Goal: Task Accomplishment & Management: Use online tool/utility

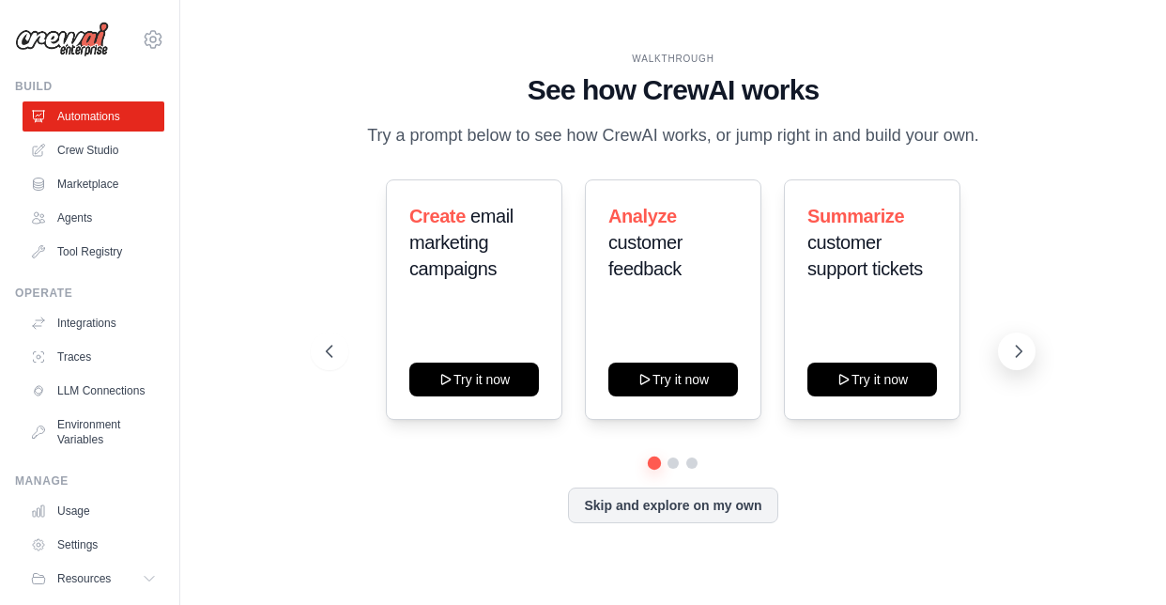
click at [1018, 345] on icon at bounding box center [1018, 351] width 19 height 19
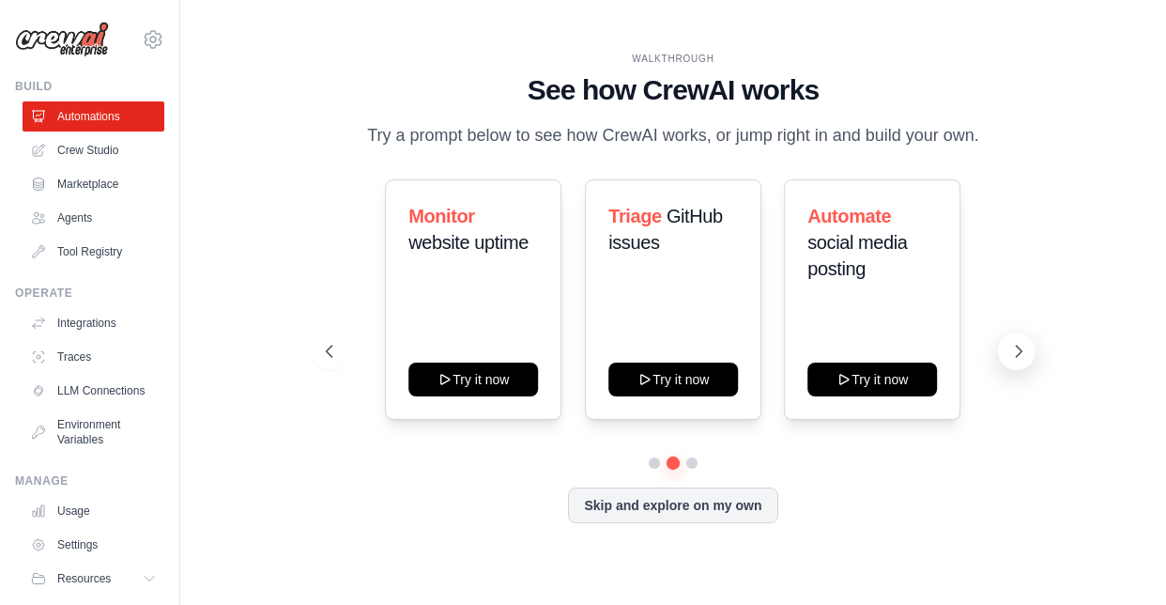
click at [1013, 347] on icon at bounding box center [1018, 351] width 19 height 19
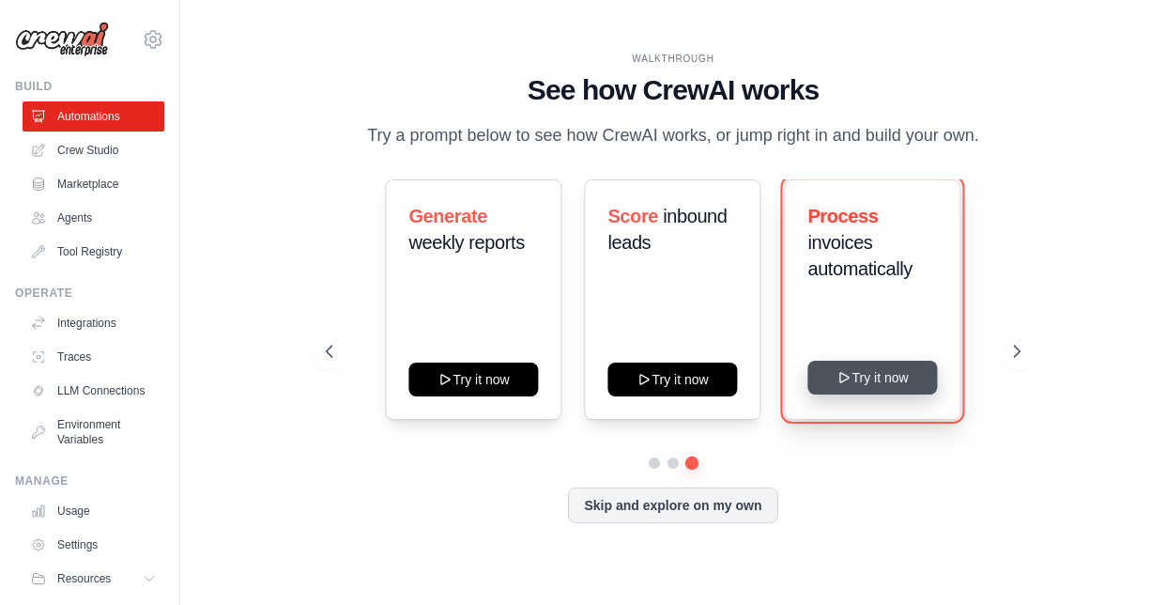
click at [824, 389] on button "Try it now" at bounding box center [873, 378] width 130 height 34
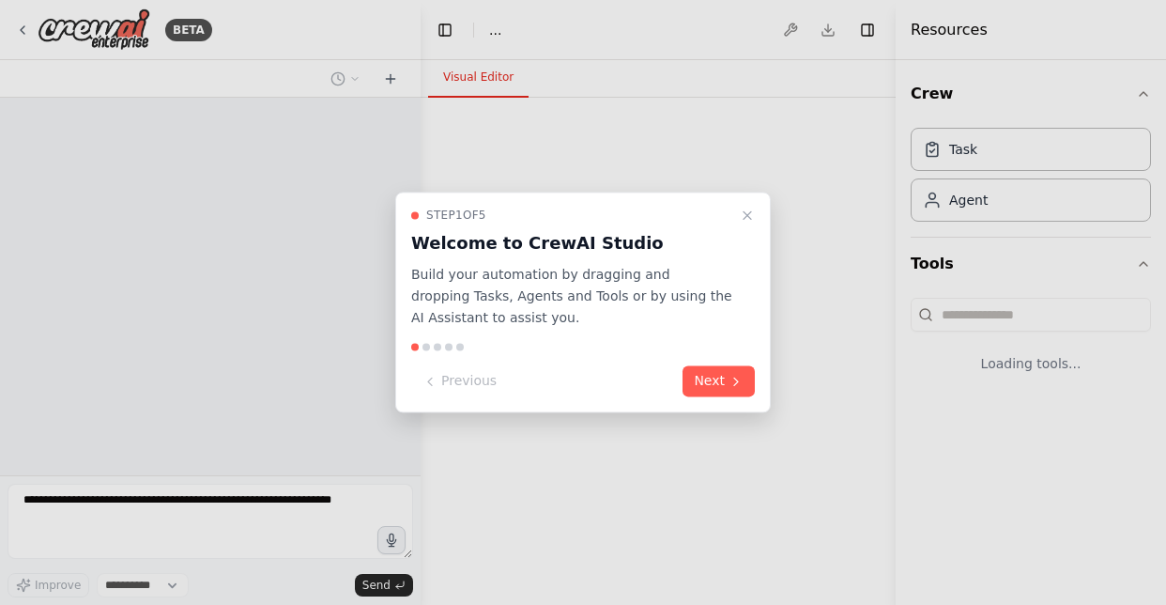
select select "****"
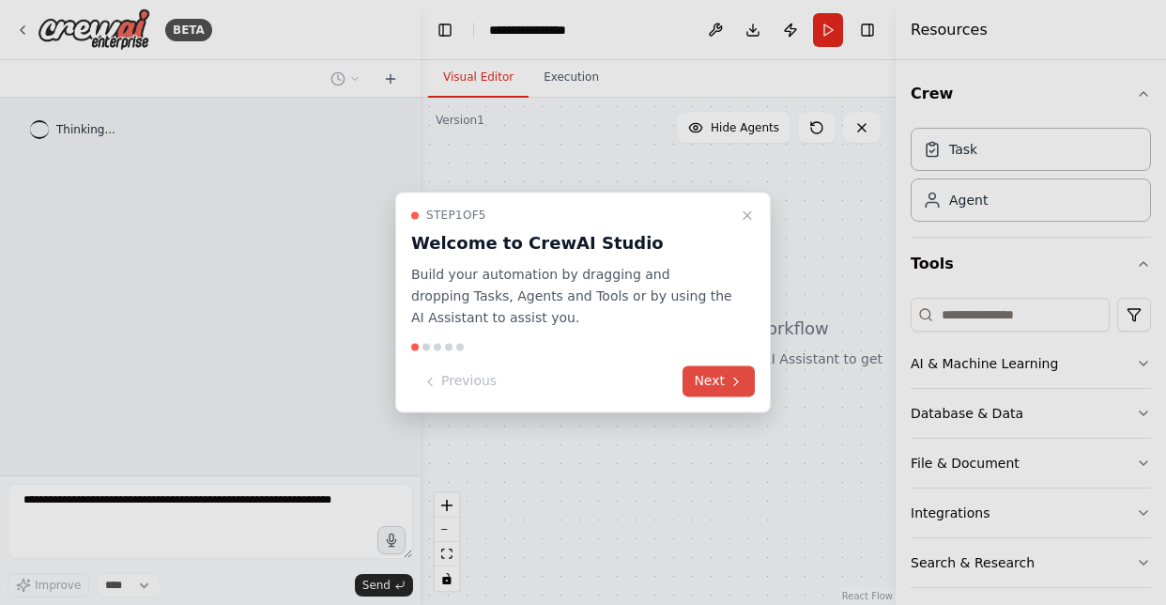
click at [702, 377] on button "Next" at bounding box center [719, 381] width 72 height 31
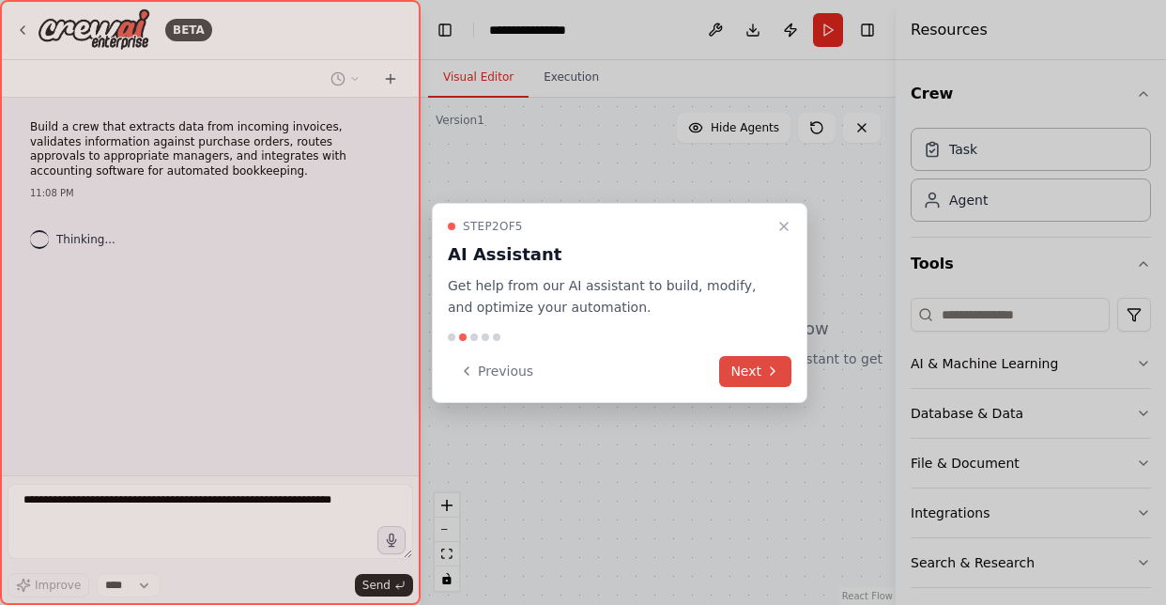
click at [743, 378] on button "Next" at bounding box center [755, 371] width 72 height 31
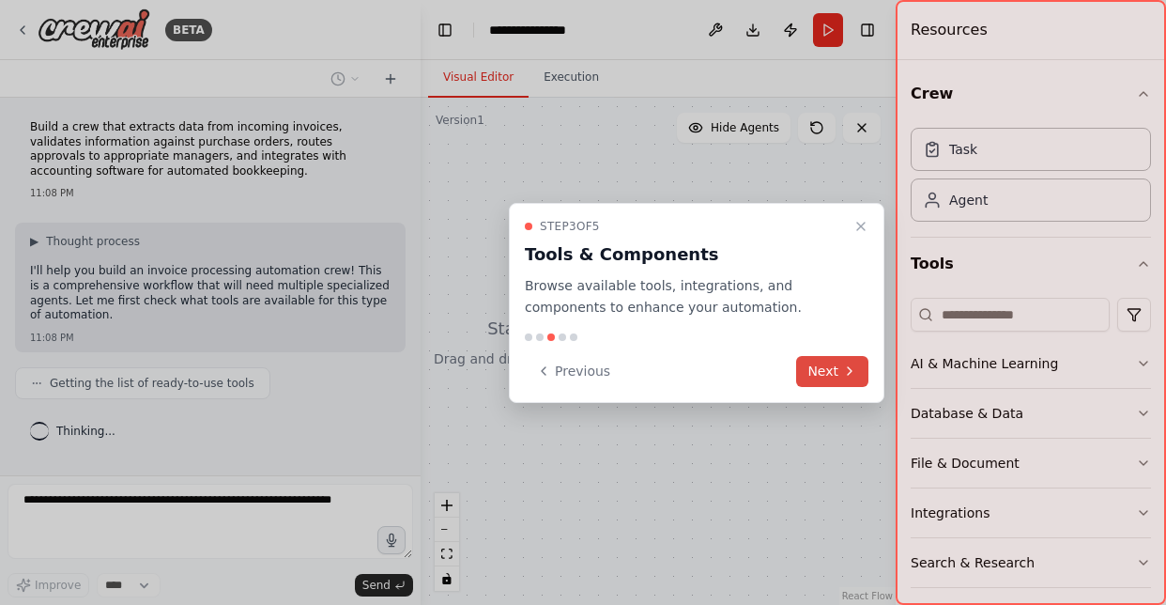
click at [824, 373] on button "Next" at bounding box center [832, 371] width 72 height 31
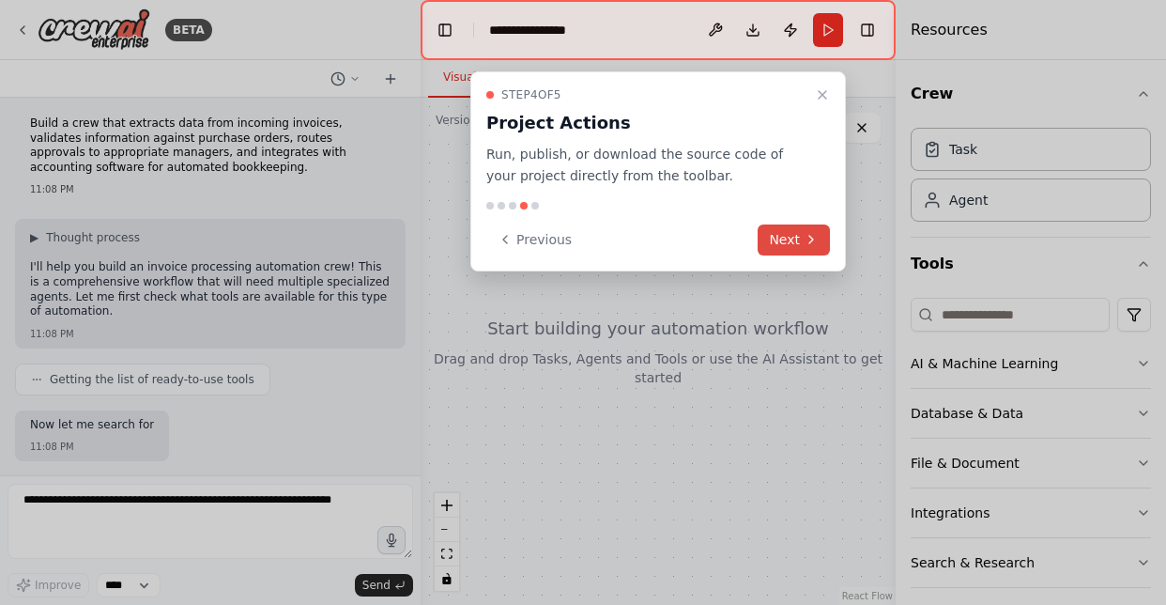
click at [809, 227] on button "Next" at bounding box center [794, 239] width 72 height 31
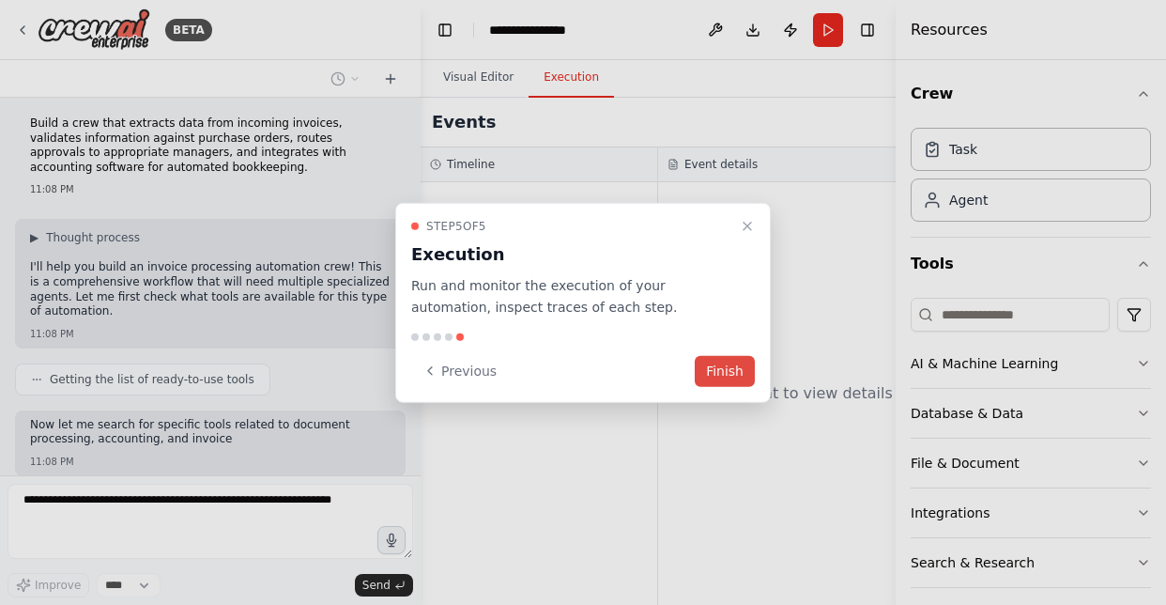
scroll to position [115, 0]
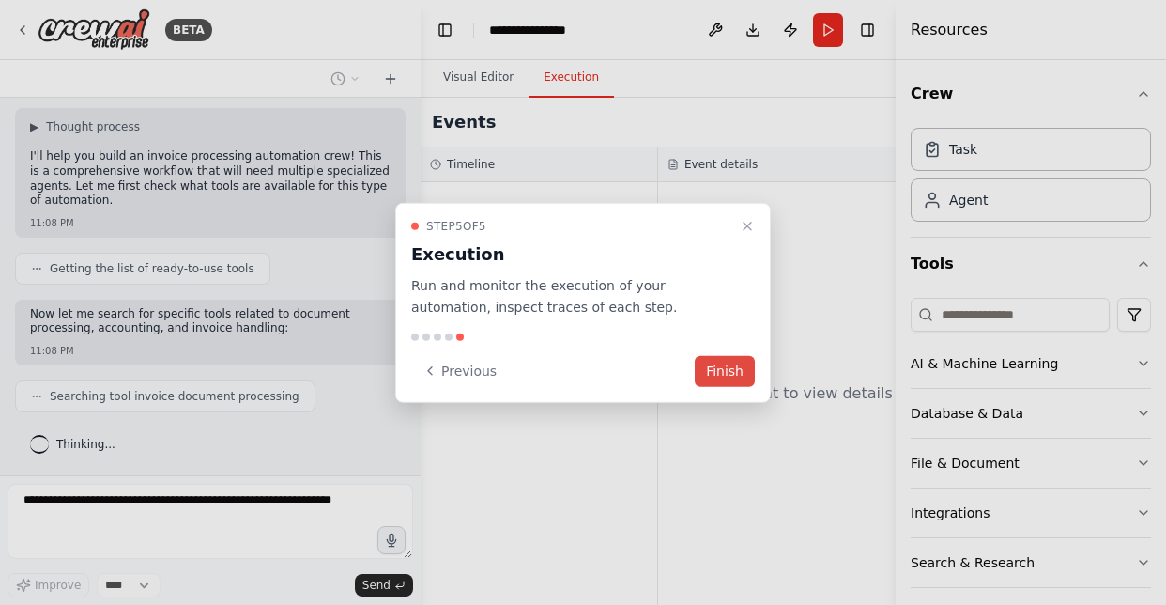
click at [714, 361] on button "Finish" at bounding box center [725, 370] width 60 height 31
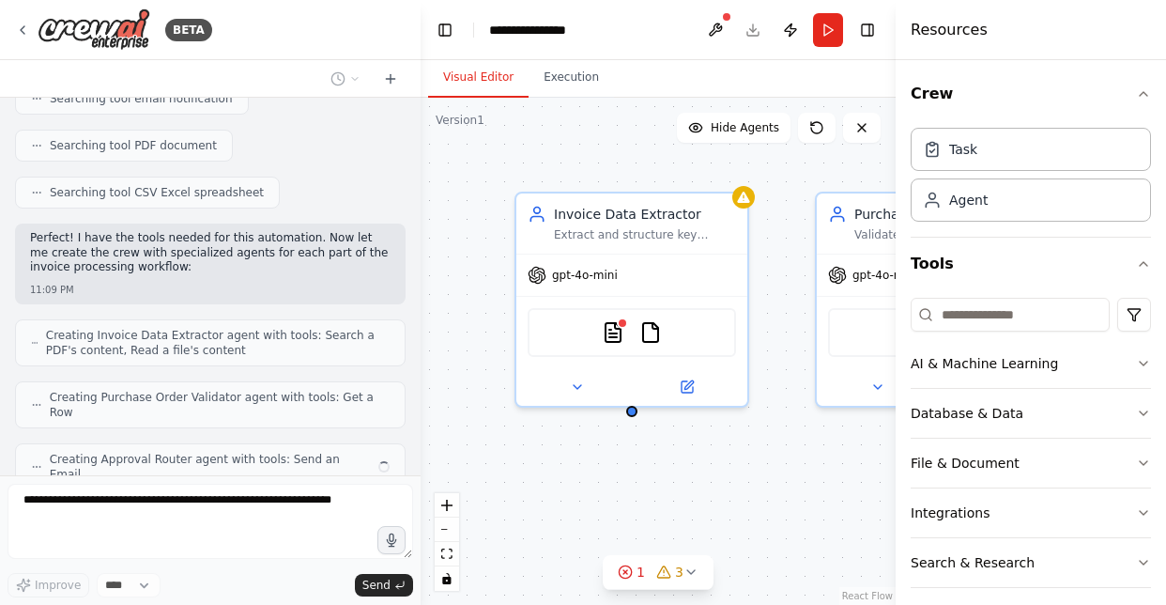
scroll to position [553, 0]
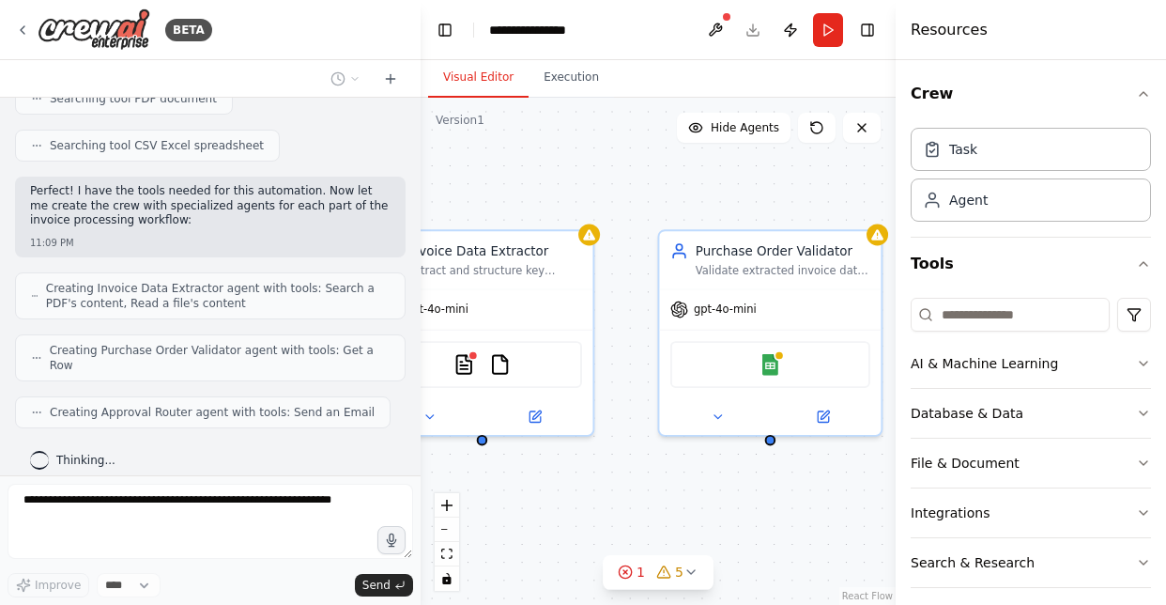
drag, startPoint x: 793, startPoint y: 436, endPoint x: 642, endPoint y: 464, distance: 152.9
click at [642, 464] on div "Invoice Data Extractor Extract and structure key invoice data from PDF invoices…" at bounding box center [658, 351] width 475 height 507
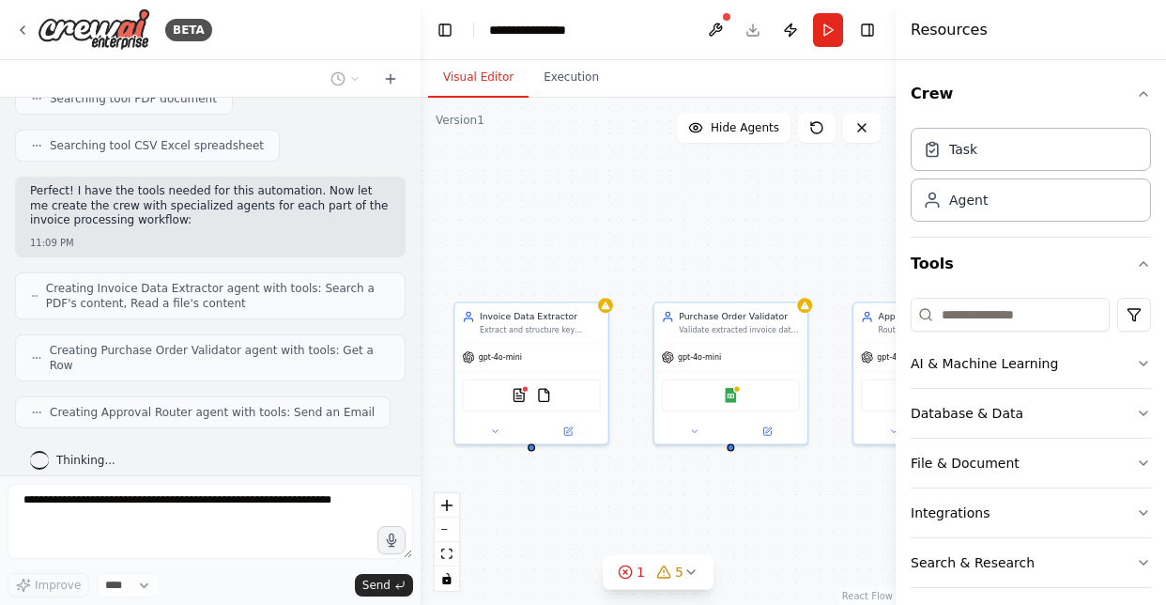
click at [642, 464] on div "Invoice Data Extractor Extract and structure key invoice data from PDF invoices…" at bounding box center [658, 351] width 475 height 507
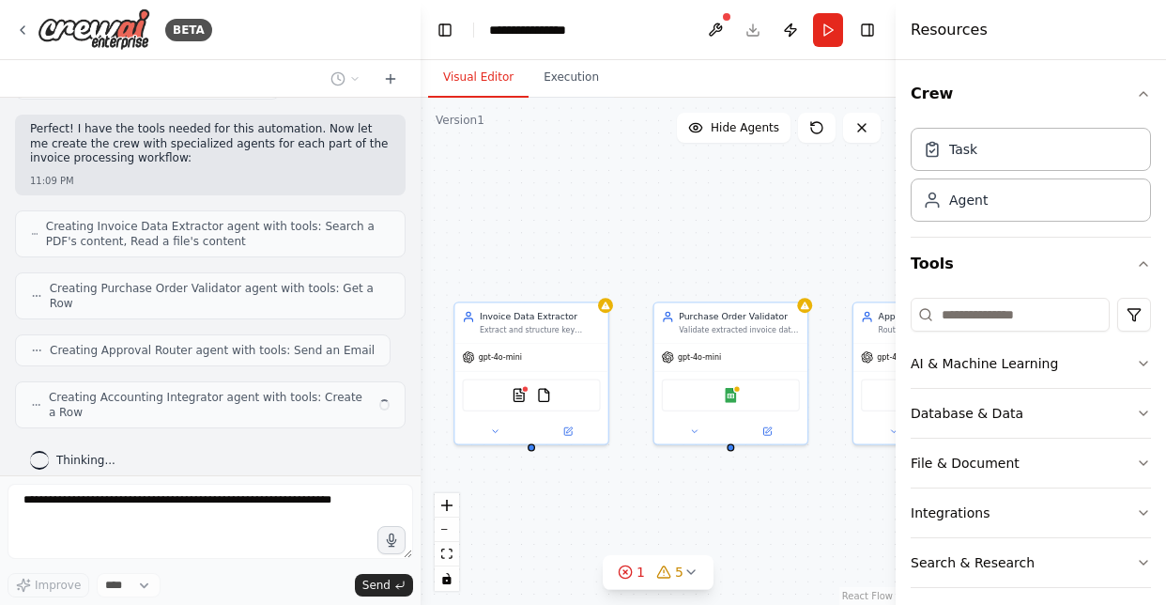
scroll to position [600, 0]
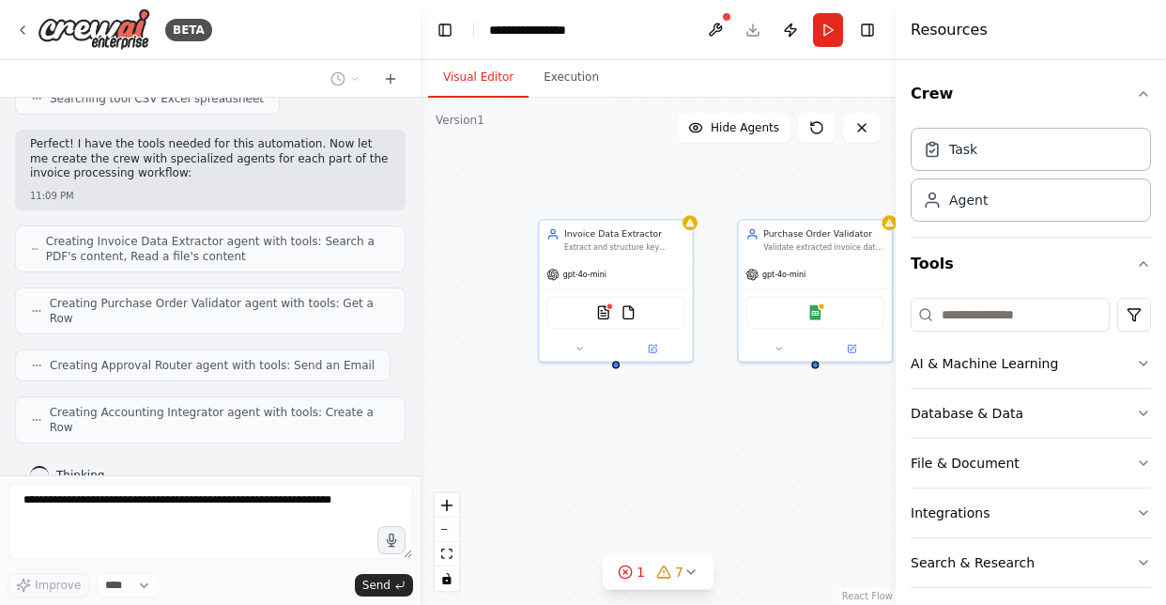
drag, startPoint x: 734, startPoint y: 507, endPoint x: 822, endPoint y: 427, distance: 118.3
click at [822, 427] on div "Invoice Data Extractor Extract and structure key invoice data from PDF invoices…" at bounding box center [658, 351] width 475 height 507
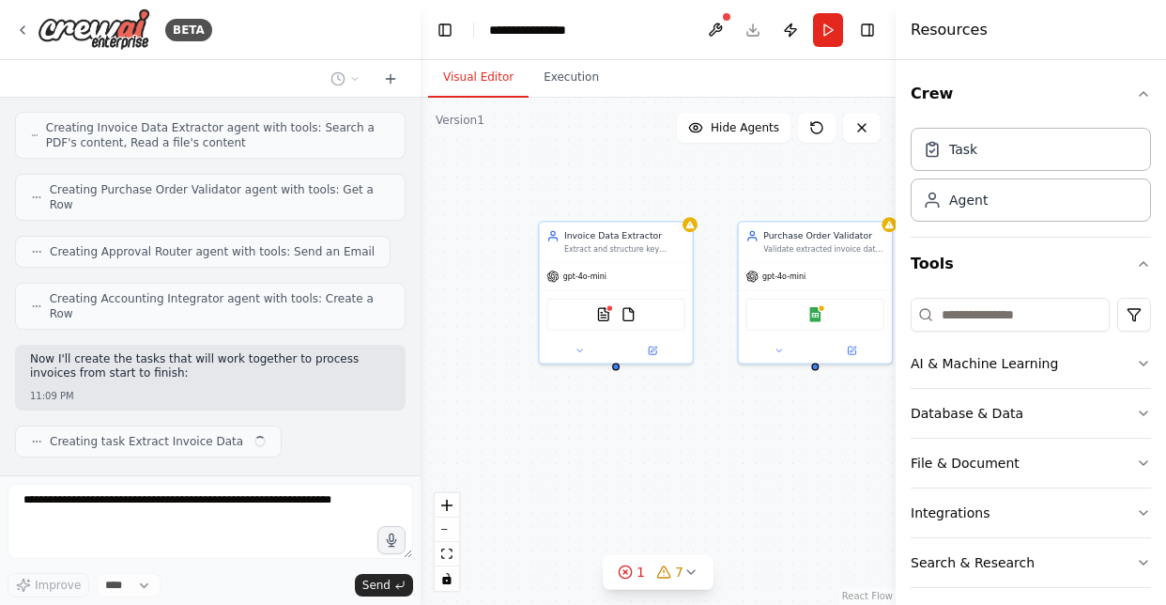
scroll to position [729, 0]
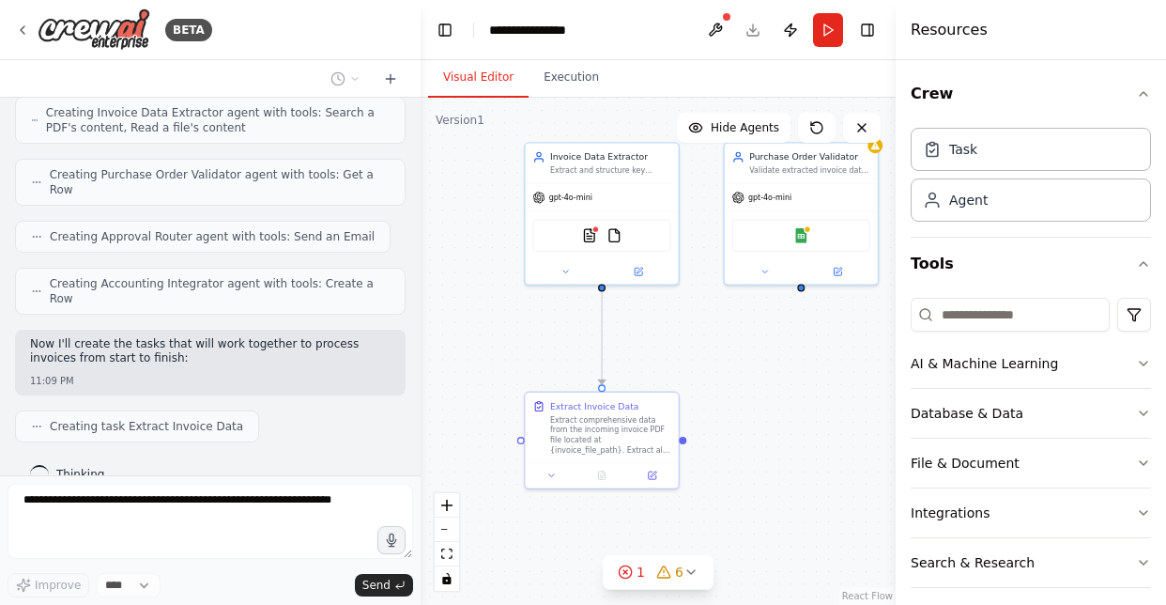
drag, startPoint x: 617, startPoint y: 369, endPoint x: 603, endPoint y: 290, distance: 80.1
click at [603, 290] on div ".deletable-edge-delete-btn { width: 20px; height: 20px; border: 0px solid #ffff…" at bounding box center [658, 351] width 475 height 507
click at [686, 443] on div ".deletable-edge-delete-btn { width: 20px; height: 20px; border: 0px solid #ffff…" at bounding box center [658, 351] width 475 height 507
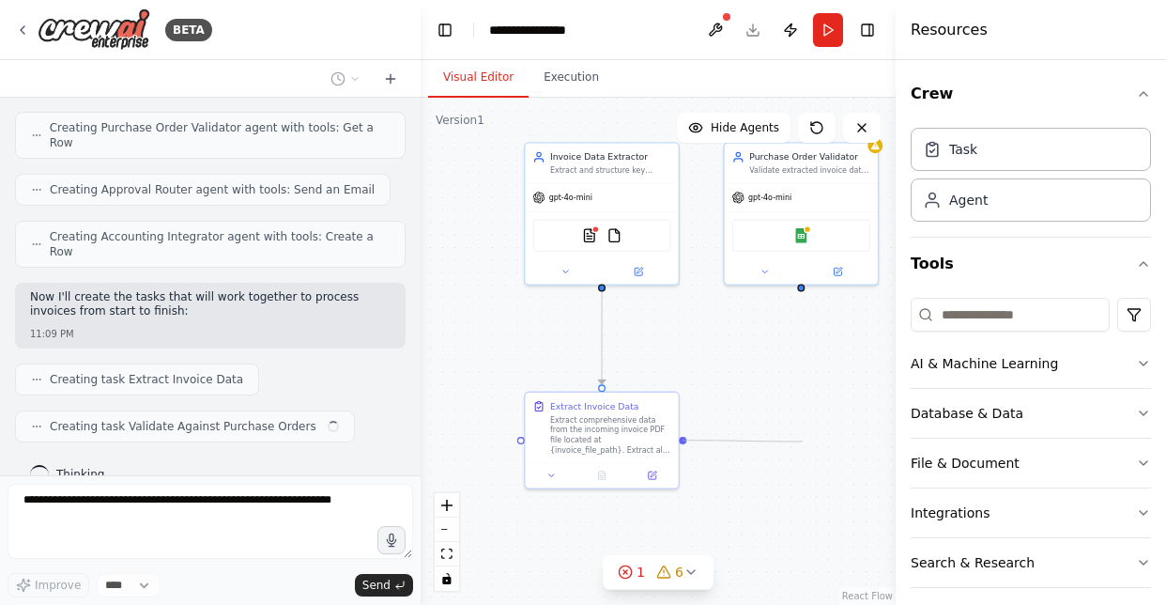
drag, startPoint x: 681, startPoint y: 439, endPoint x: 803, endPoint y: 441, distance: 122.1
click at [803, 441] on div ".deletable-edge-delete-btn { width: 20px; height: 20px; border: 0px solid #ffff…" at bounding box center [658, 351] width 475 height 507
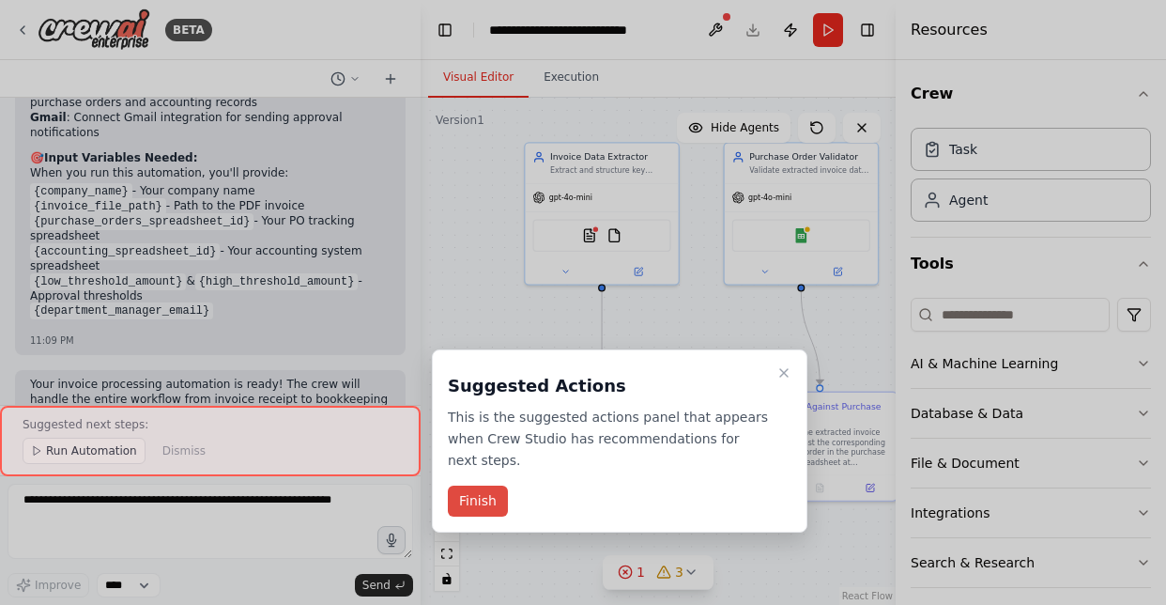
scroll to position [1914, 0]
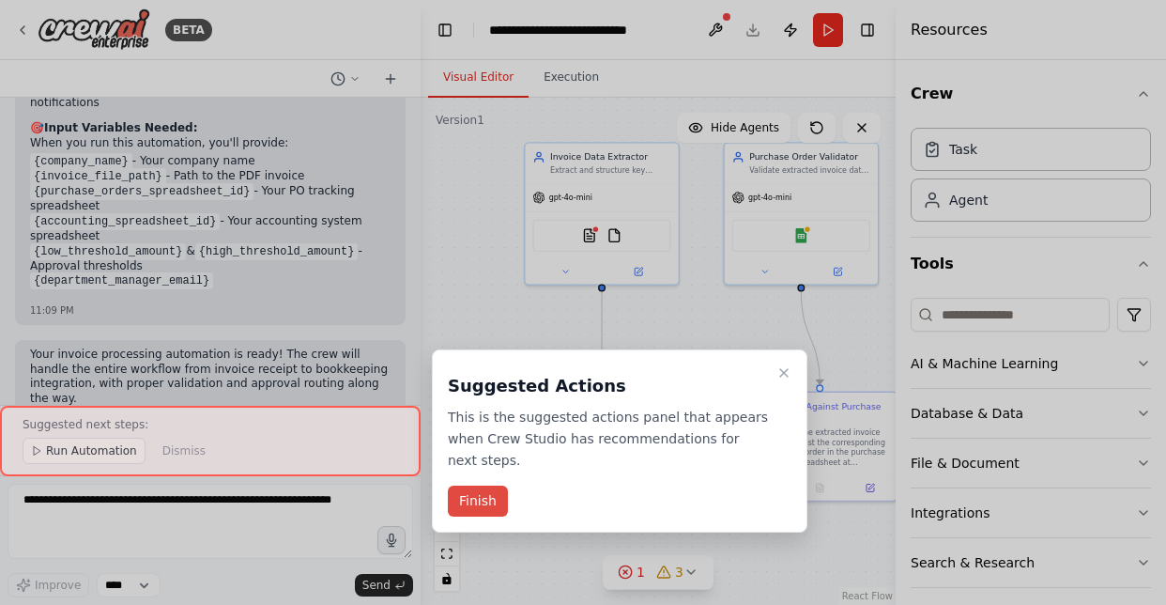
click at [486, 497] on button "Finish" at bounding box center [478, 500] width 60 height 31
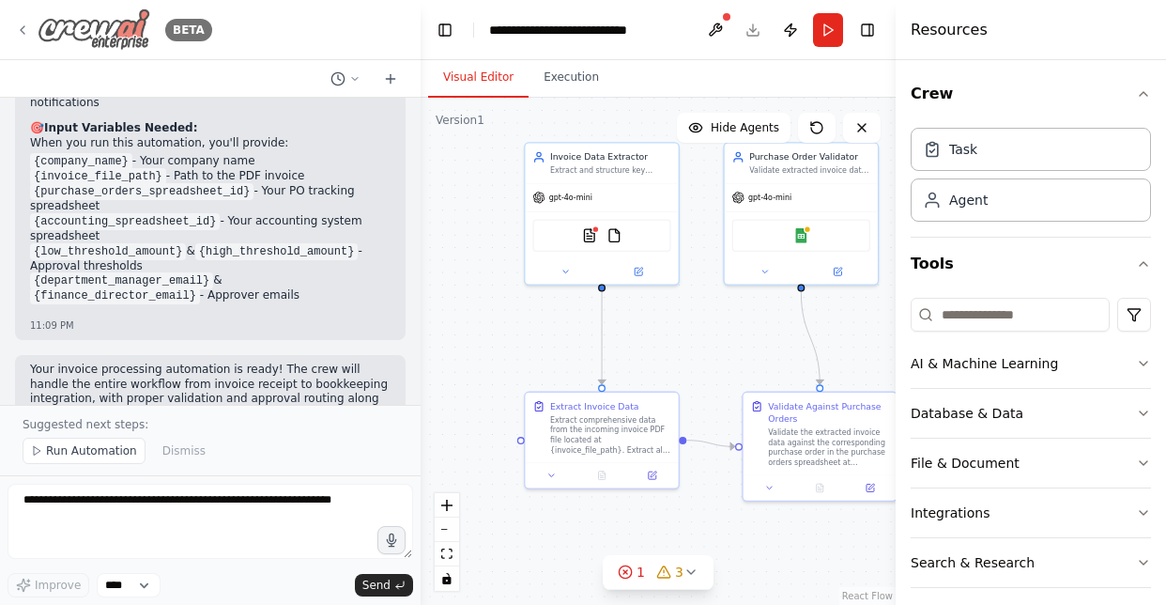
click at [117, 18] on img at bounding box center [94, 29] width 113 height 42
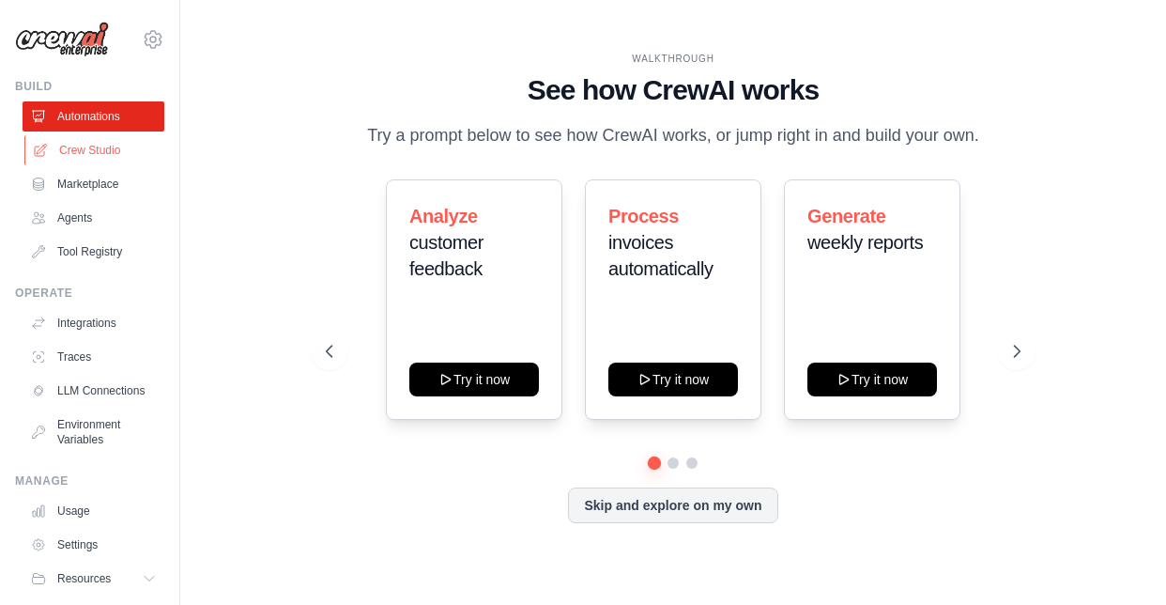
click at [100, 160] on link "Crew Studio" at bounding box center [95, 150] width 142 height 30
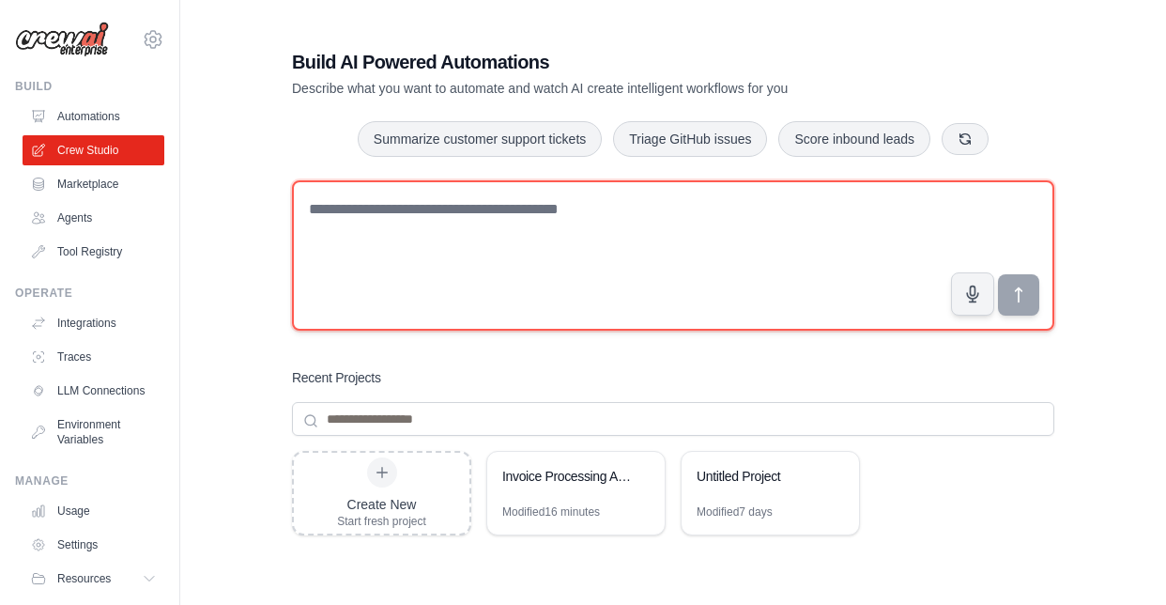
click at [537, 239] on textarea at bounding box center [673, 255] width 763 height 150
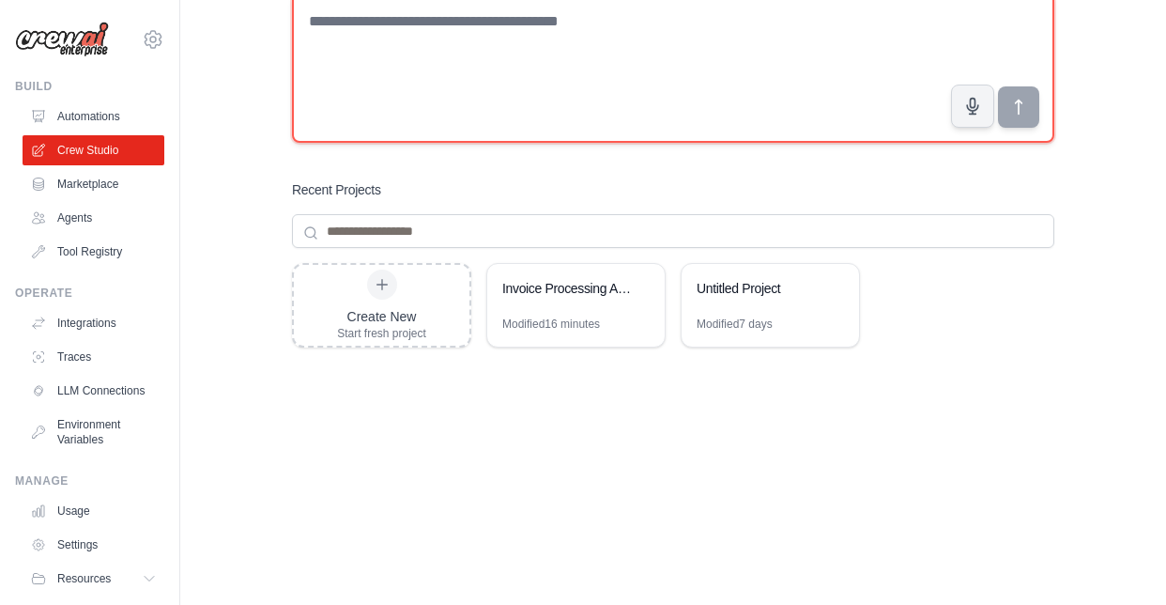
scroll to position [194, 0]
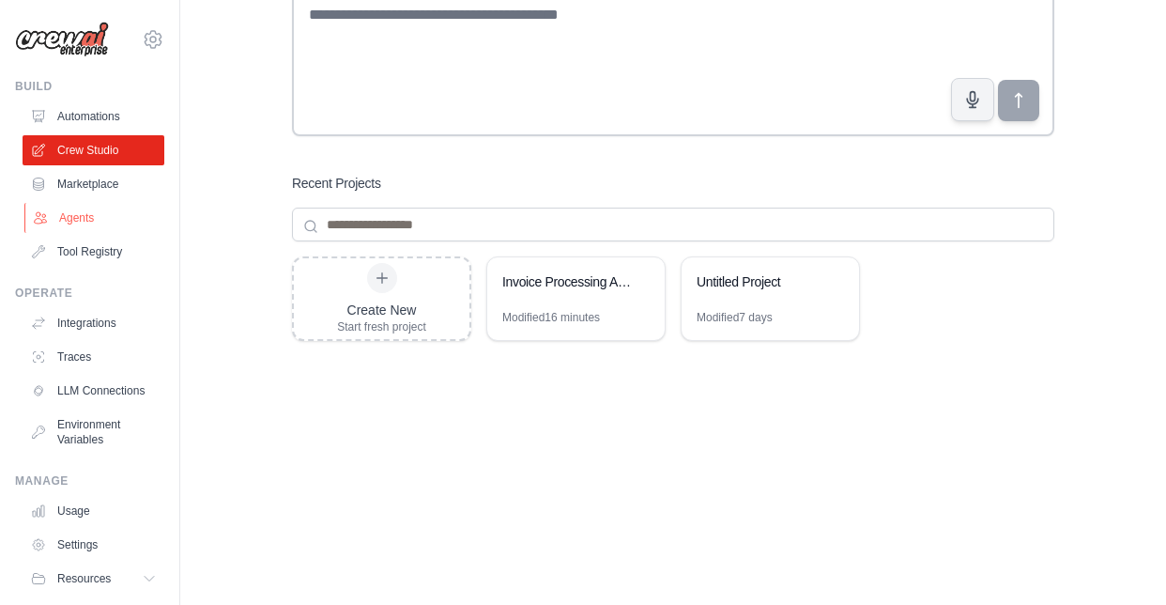
click at [72, 211] on link "Agents" at bounding box center [95, 218] width 142 height 30
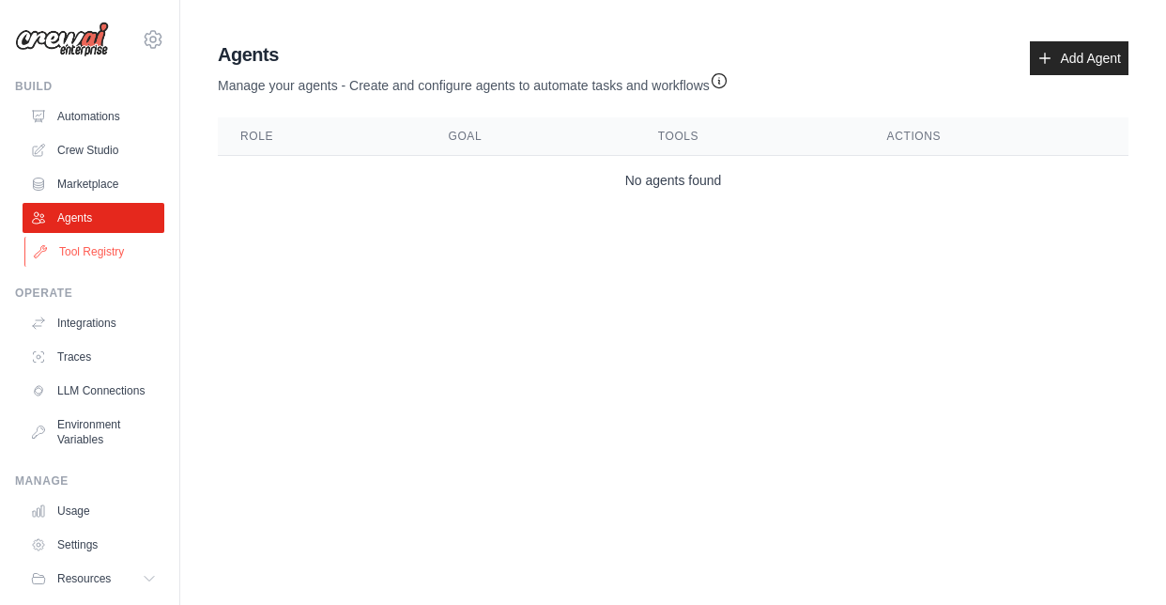
click at [121, 253] on link "Tool Registry" at bounding box center [95, 252] width 142 height 30
click at [111, 327] on link "Integrations" at bounding box center [95, 323] width 142 height 30
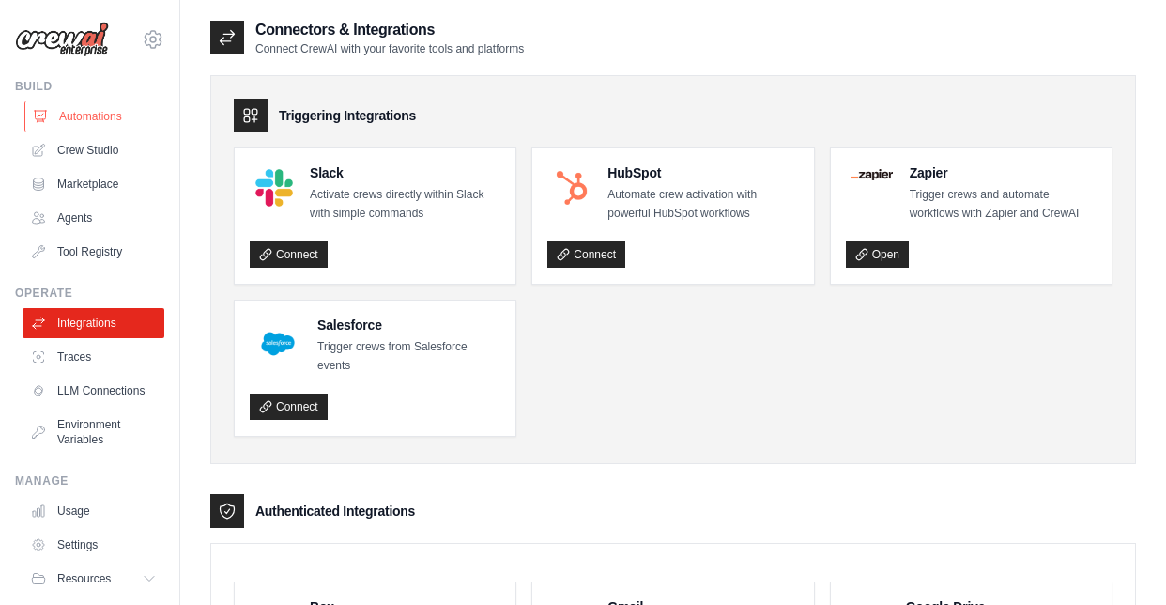
click at [76, 114] on link "Automations" at bounding box center [95, 116] width 142 height 30
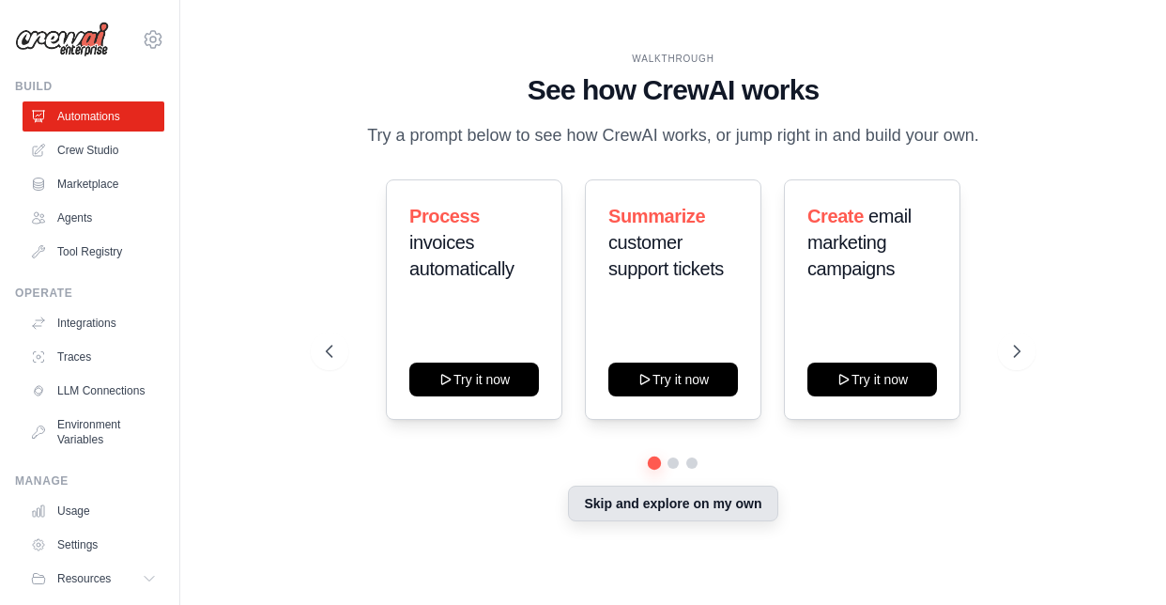
click at [674, 509] on button "Skip and explore on my own" at bounding box center [672, 503] width 209 height 36
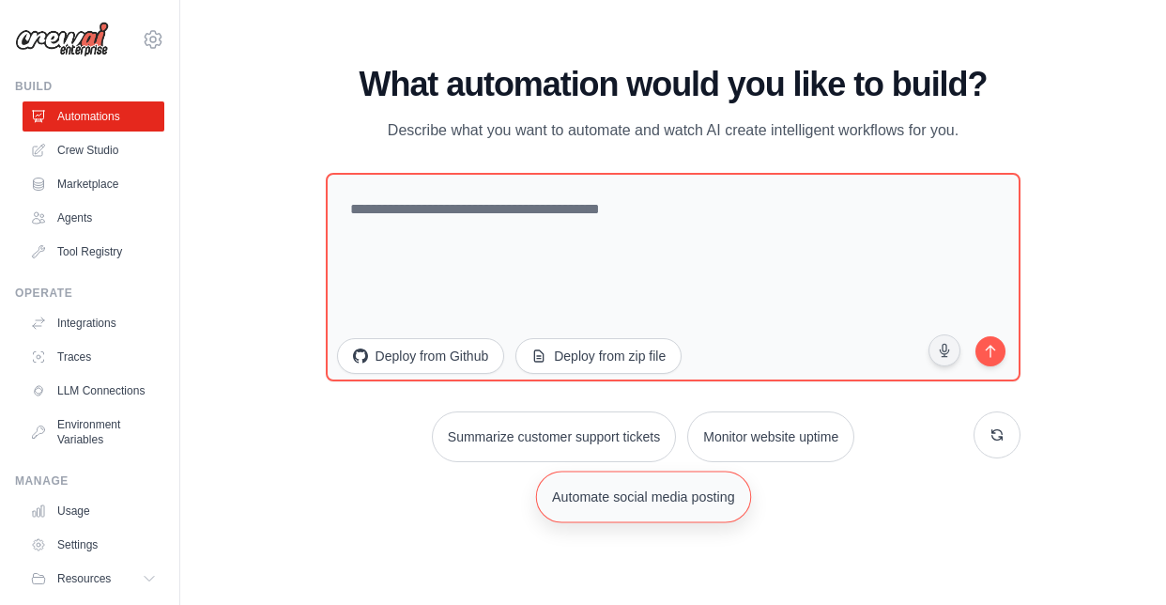
click at [678, 508] on button "Automate social media posting" at bounding box center [642, 496] width 215 height 52
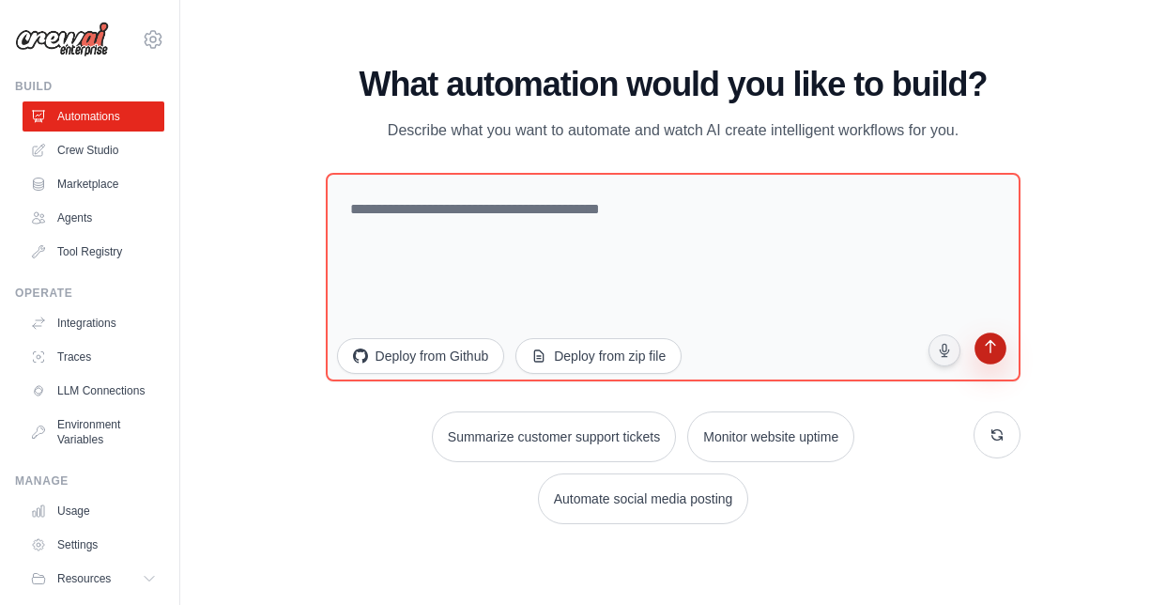
click at [1001, 351] on button "submit" at bounding box center [991, 351] width 36 height 36
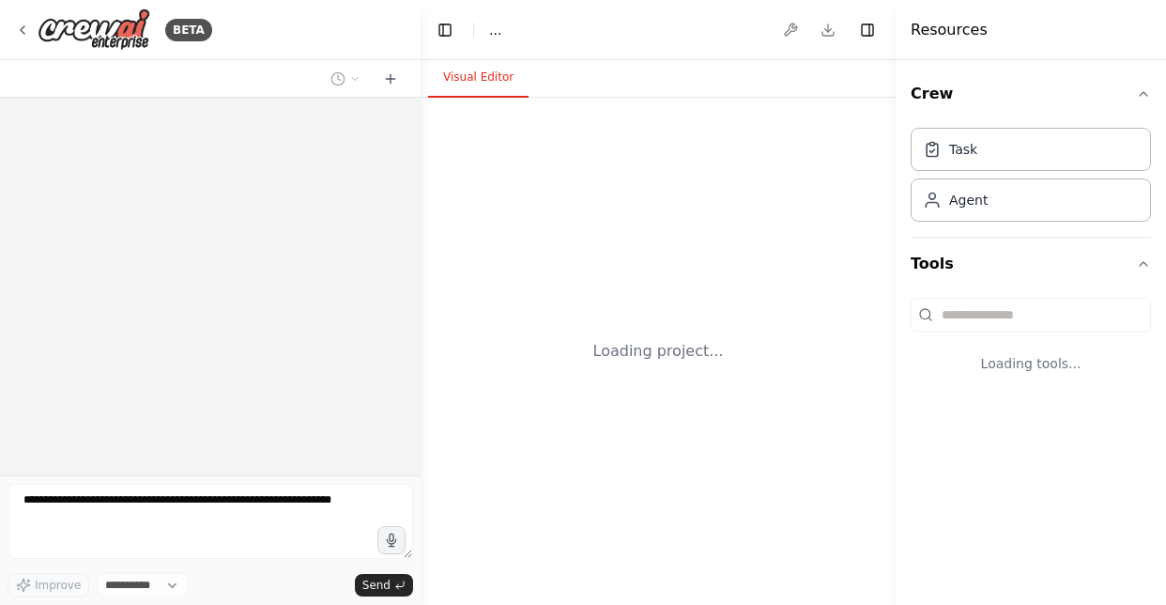
select select "****"
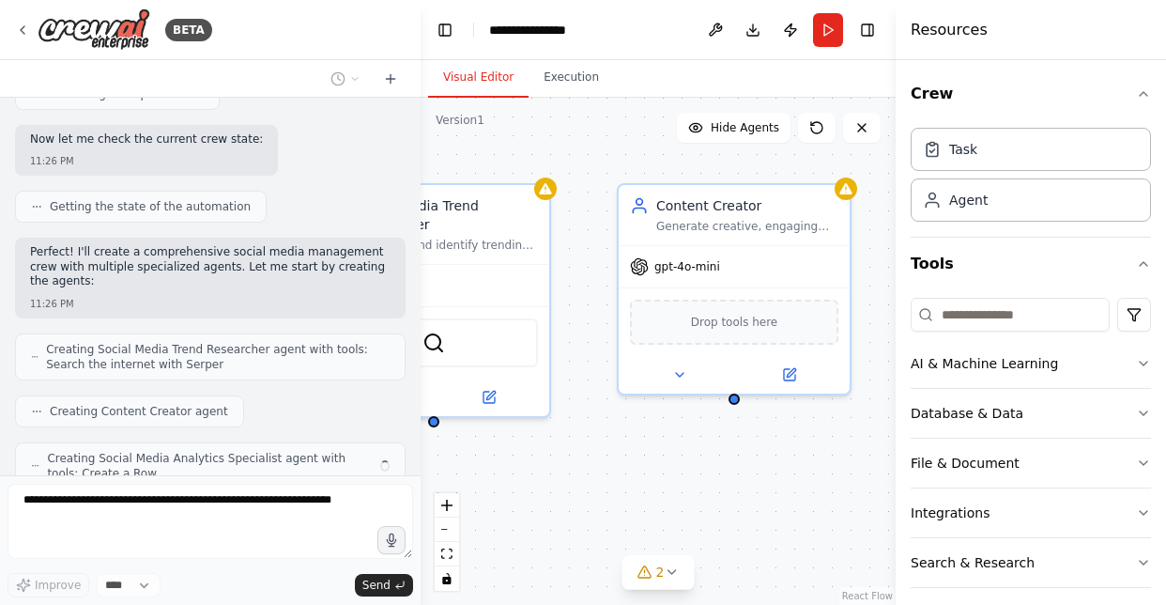
scroll to position [738, 0]
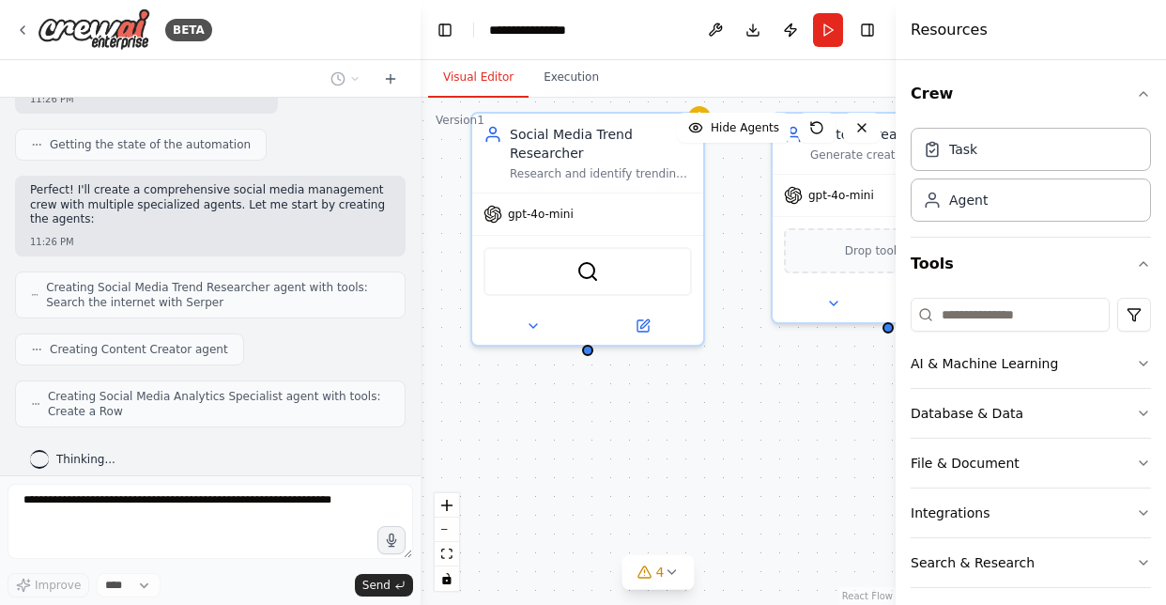
drag, startPoint x: 739, startPoint y: 455, endPoint x: 685, endPoint y: 363, distance: 106.9
click at [685, 363] on div "Social Media Trend Researcher Research and identify trending topics, hashtags, …" at bounding box center [658, 351] width 475 height 507
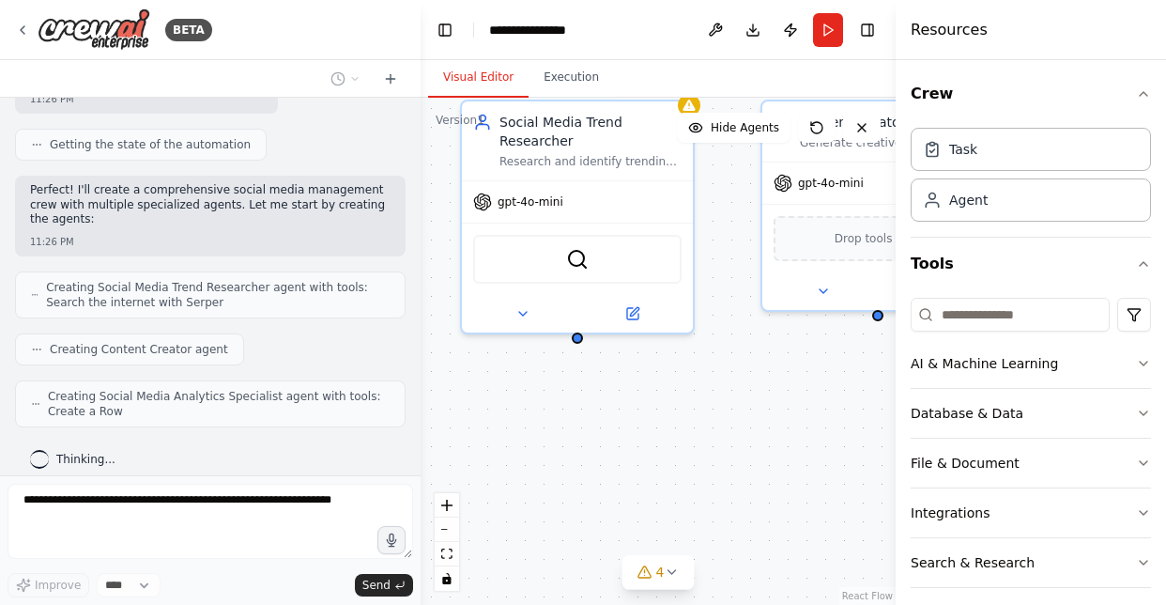
click at [592, 349] on div "Social Media Trend Researcher Research and identify trending topics, hashtags, …" at bounding box center [658, 351] width 475 height 507
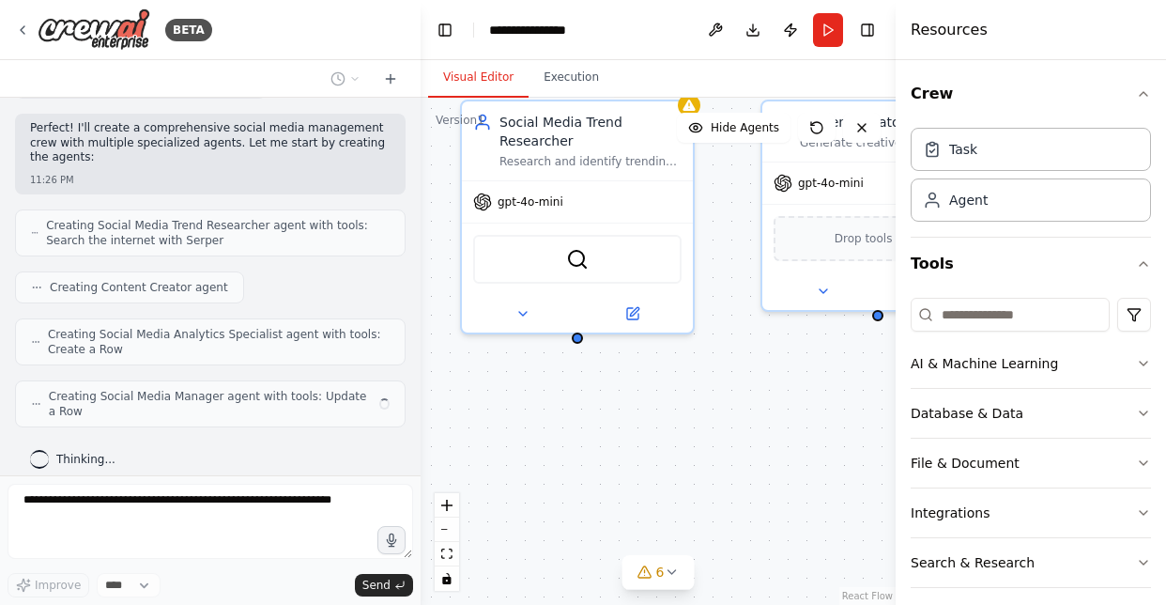
scroll to position [785, 0]
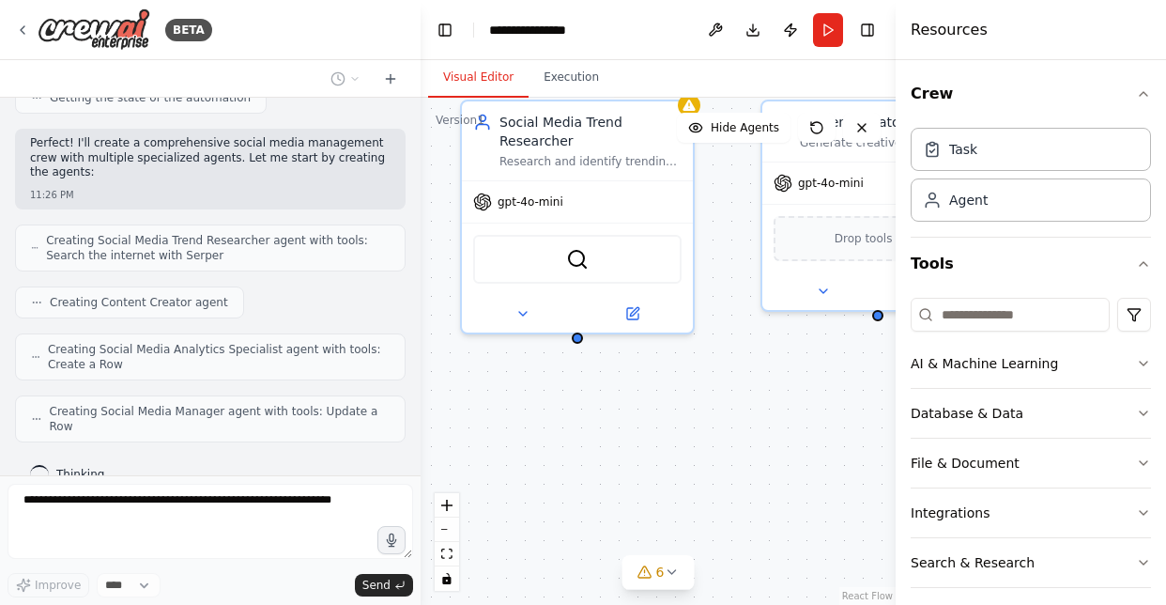
click at [578, 340] on div "Social Media Trend Researcher Research and identify trending topics, hashtags, …" at bounding box center [658, 351] width 475 height 507
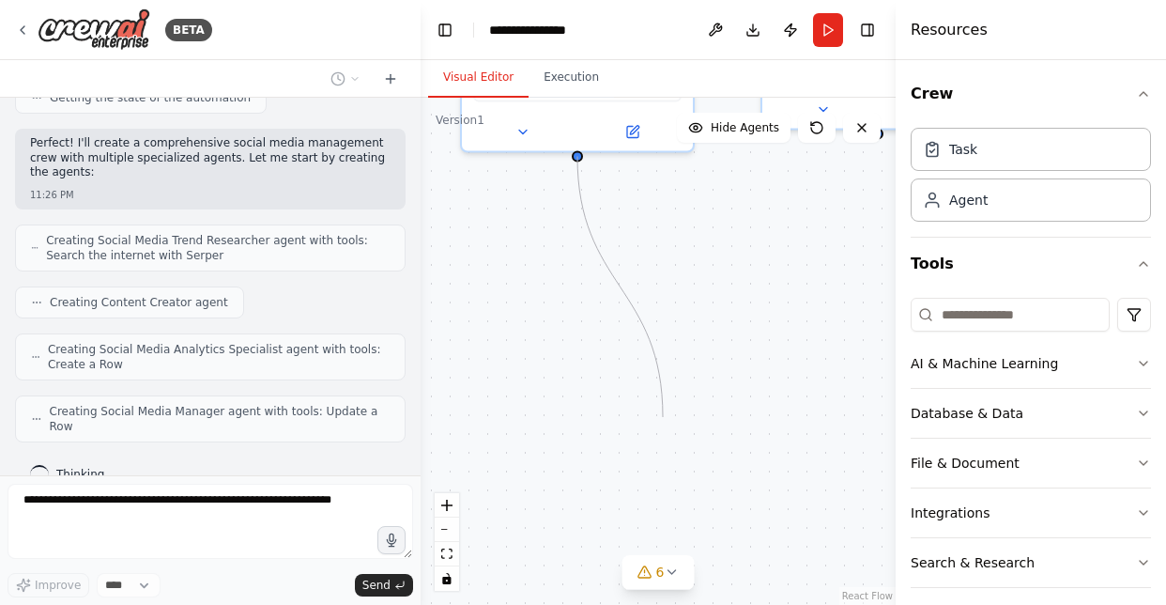
drag, startPoint x: 580, startPoint y: 334, endPoint x: 662, endPoint y: 413, distance: 113.6
click at [662, 413] on div "Social Media Trend Researcher Research and identify trending topics, hashtags, …" at bounding box center [658, 351] width 475 height 507
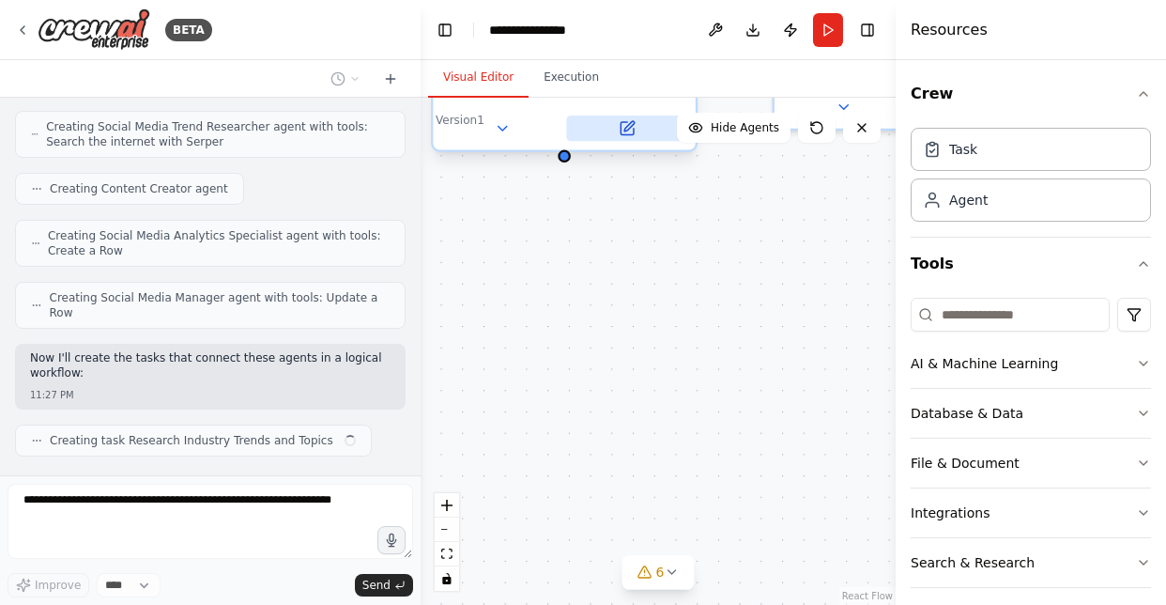
scroll to position [913, 0]
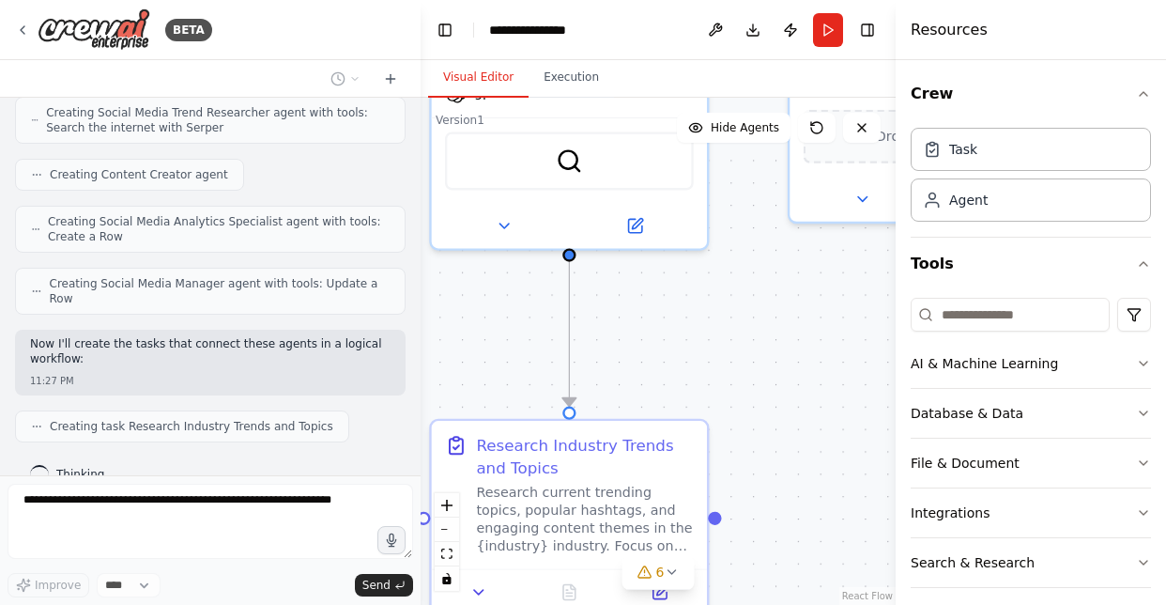
drag, startPoint x: 678, startPoint y: 303, endPoint x: 688, endPoint y: 396, distance: 93.5
click at [688, 396] on div ".deletable-edge-delete-btn { width: 20px; height: 20px; border: 0px solid #ffff…" at bounding box center [658, 351] width 475 height 507
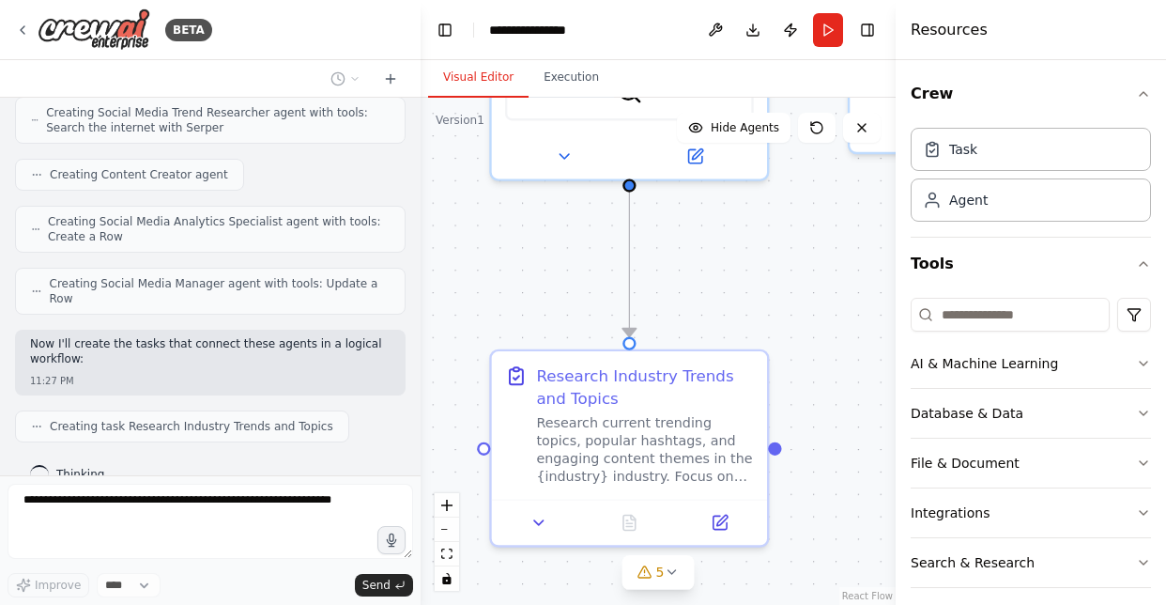
drag, startPoint x: 776, startPoint y: 367, endPoint x: 836, endPoint y: 298, distance: 91.9
click at [836, 298] on div ".deletable-edge-delete-btn { width: 20px; height: 20px; border: 0px solid #ffff…" at bounding box center [658, 351] width 475 height 507
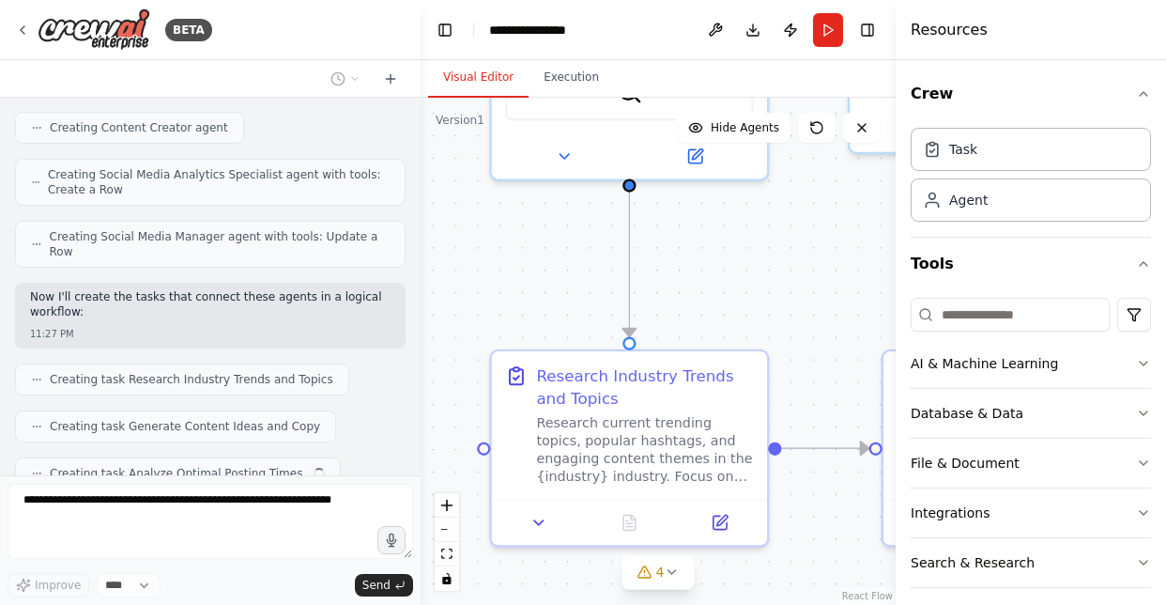
scroll to position [1007, 0]
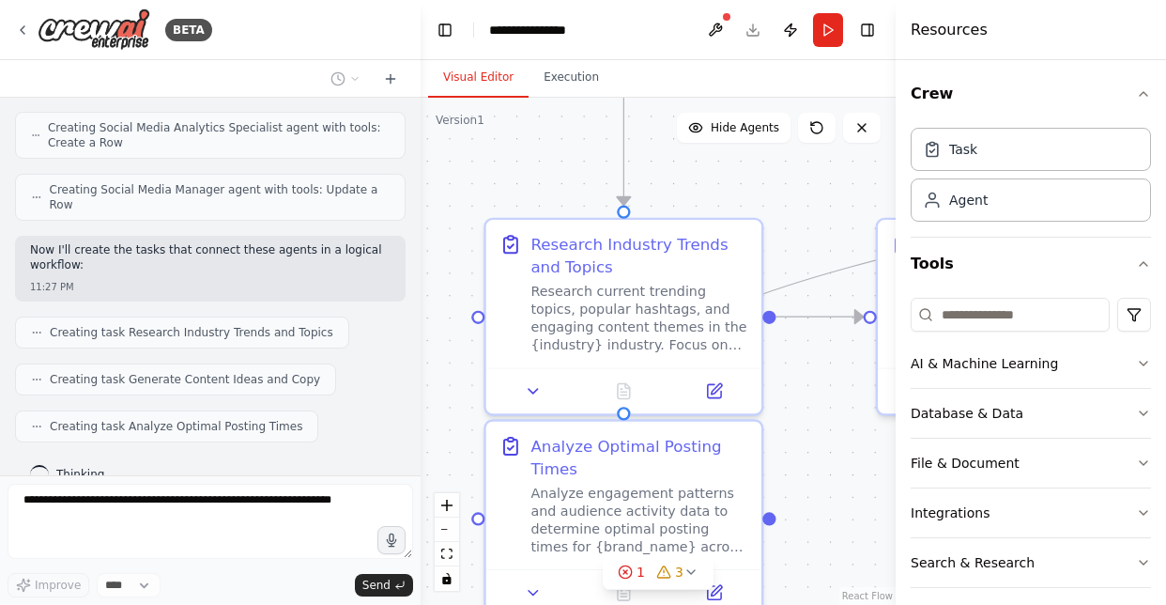
drag, startPoint x: 804, startPoint y: 292, endPoint x: 799, endPoint y: 143, distance: 149.4
click at [799, 143] on div ".deletable-edge-delete-btn { width: 20px; height: 20px; border: 0px solid #ffff…" at bounding box center [658, 351] width 475 height 507
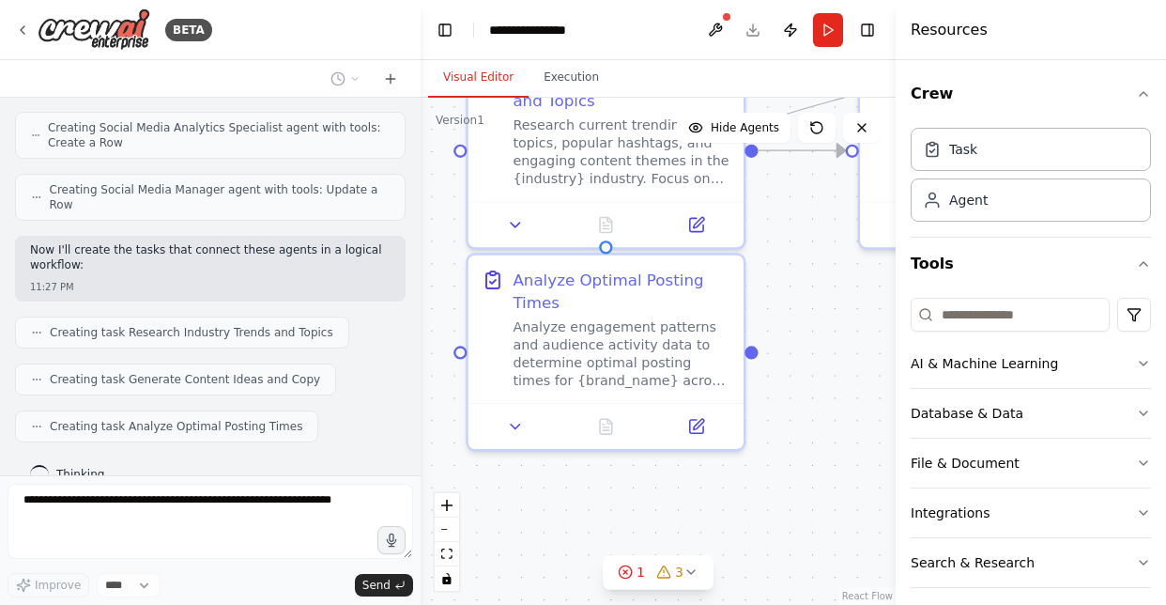
drag, startPoint x: 810, startPoint y: 410, endPoint x: 794, endPoint y: 261, distance: 150.2
click at [793, 261] on div ".deletable-edge-delete-btn { width: 20px; height: 20px; border: 0px solid #ffff…" at bounding box center [658, 351] width 475 height 507
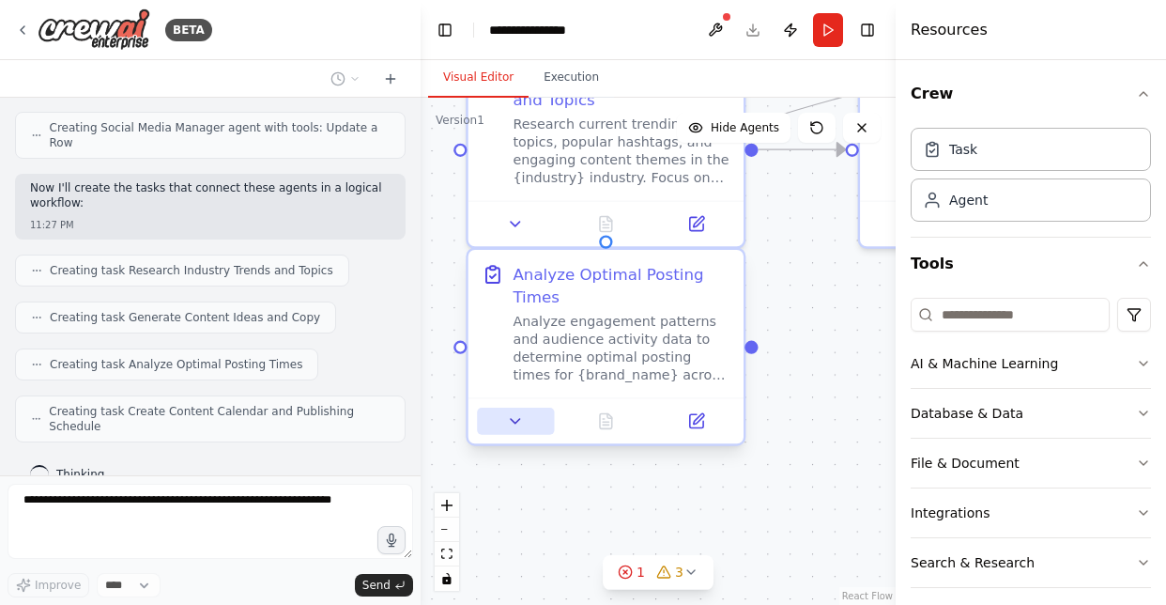
scroll to position [1054, 0]
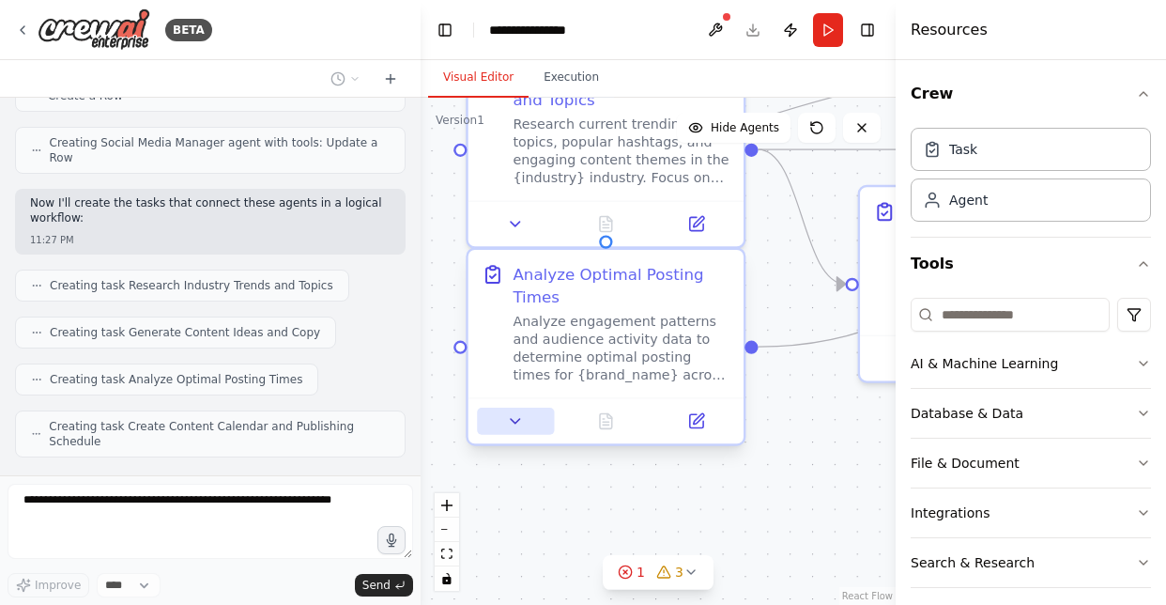
click at [527, 428] on button at bounding box center [515, 421] width 77 height 27
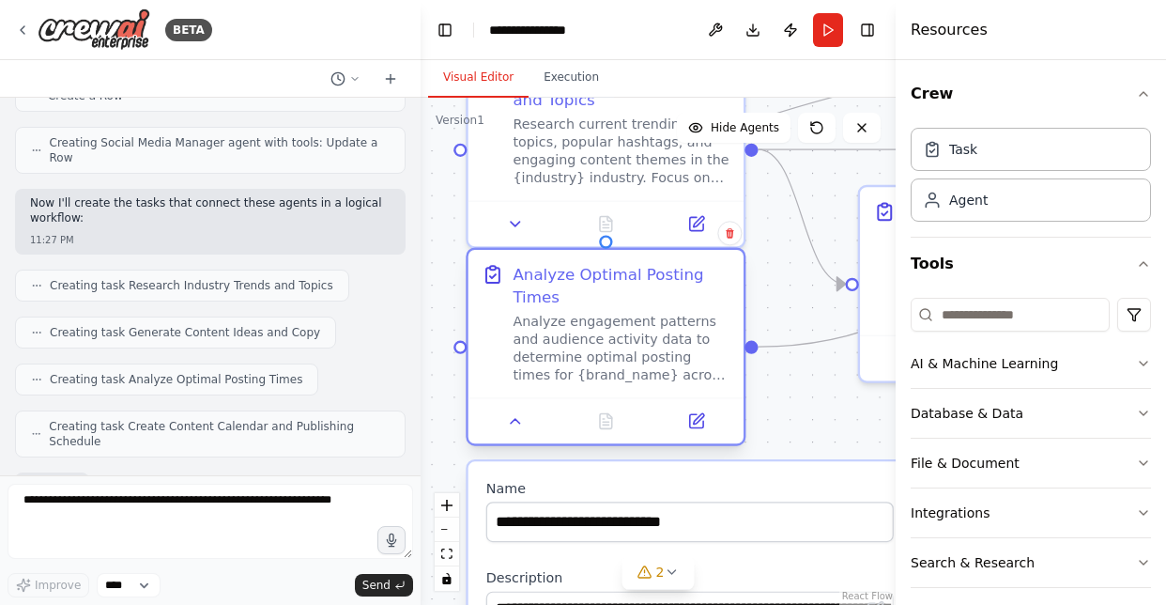
scroll to position [1167, 0]
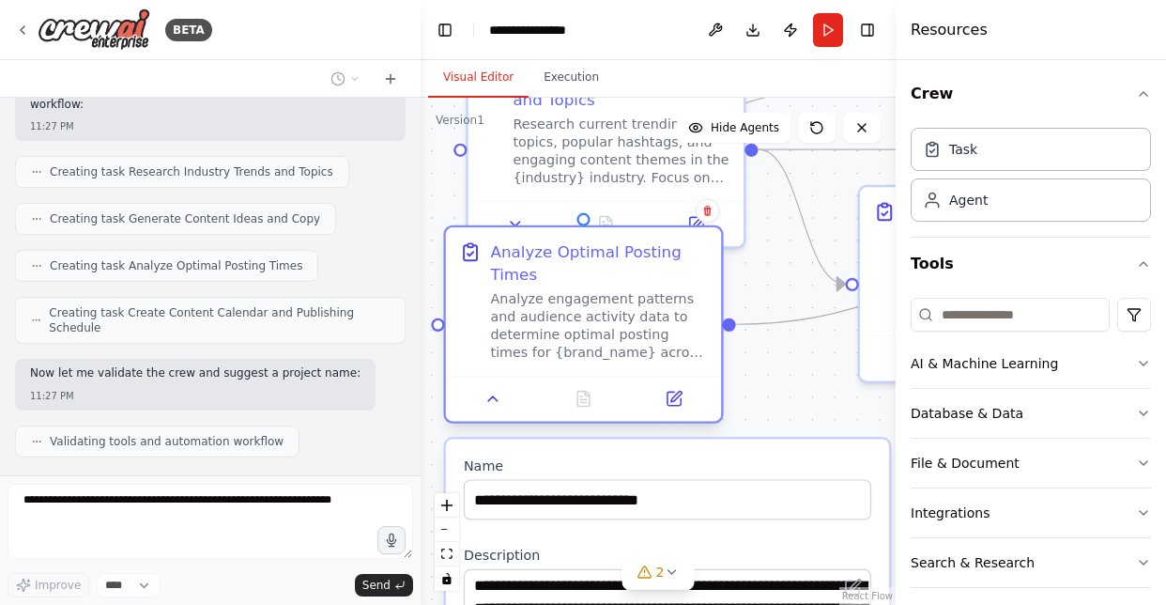
drag, startPoint x: 604, startPoint y: 366, endPoint x: 591, endPoint y: 342, distance: 27.7
click at [591, 342] on div "Analyze engagement patterns and audience activity data to determine optimal pos…" at bounding box center [599, 325] width 217 height 71
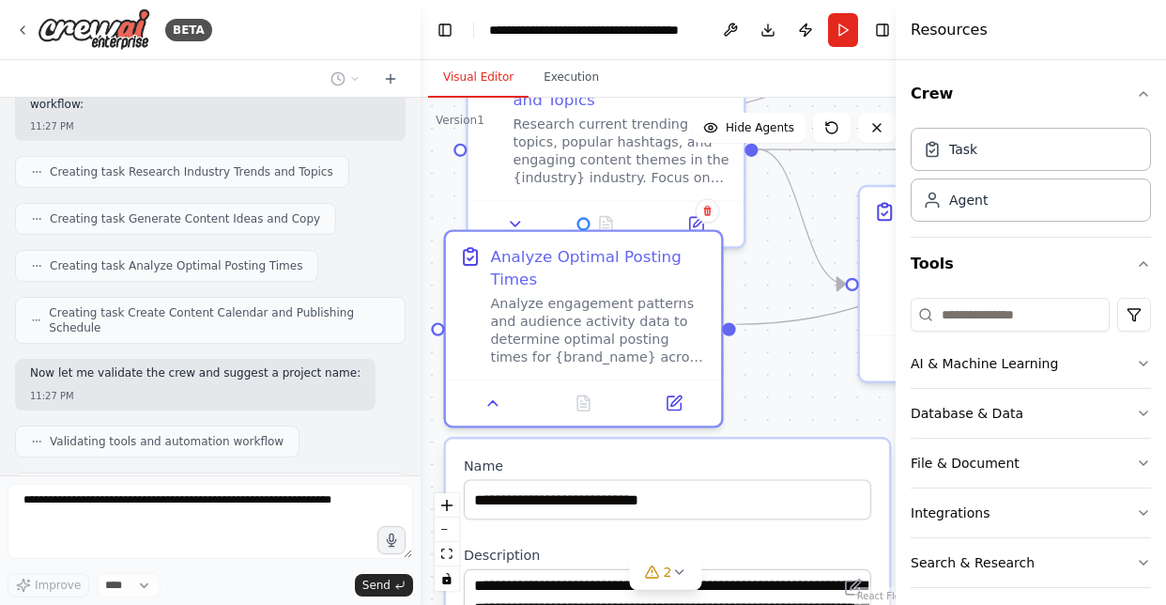
scroll to position [1229, 0]
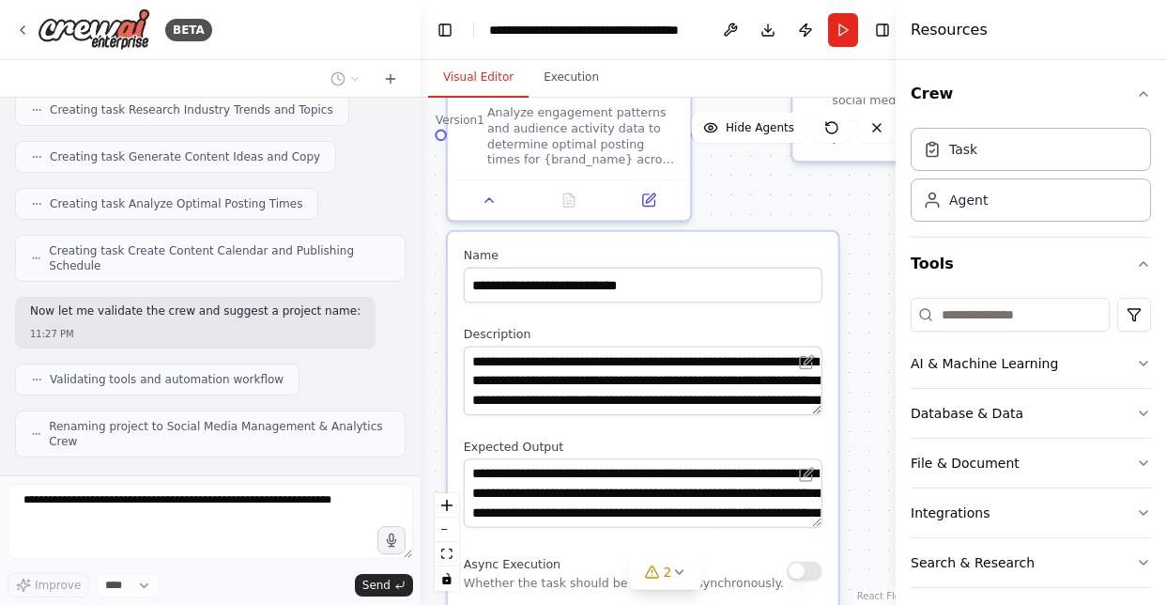
drag, startPoint x: 802, startPoint y: 369, endPoint x: 741, endPoint y: 150, distance: 227.2
click at [741, 150] on div ".deletable-edge-delete-btn { width: 20px; height: 20px; border: 0px solid #ffff…" at bounding box center [666, 351] width 490 height 507
drag, startPoint x: 756, startPoint y: 362, endPoint x: 756, endPoint y: 146, distance: 215.0
click at [756, 146] on div ".deletable-edge-delete-btn { width: 20px; height: 20px; border: 0px solid #ffff…" at bounding box center [666, 351] width 490 height 507
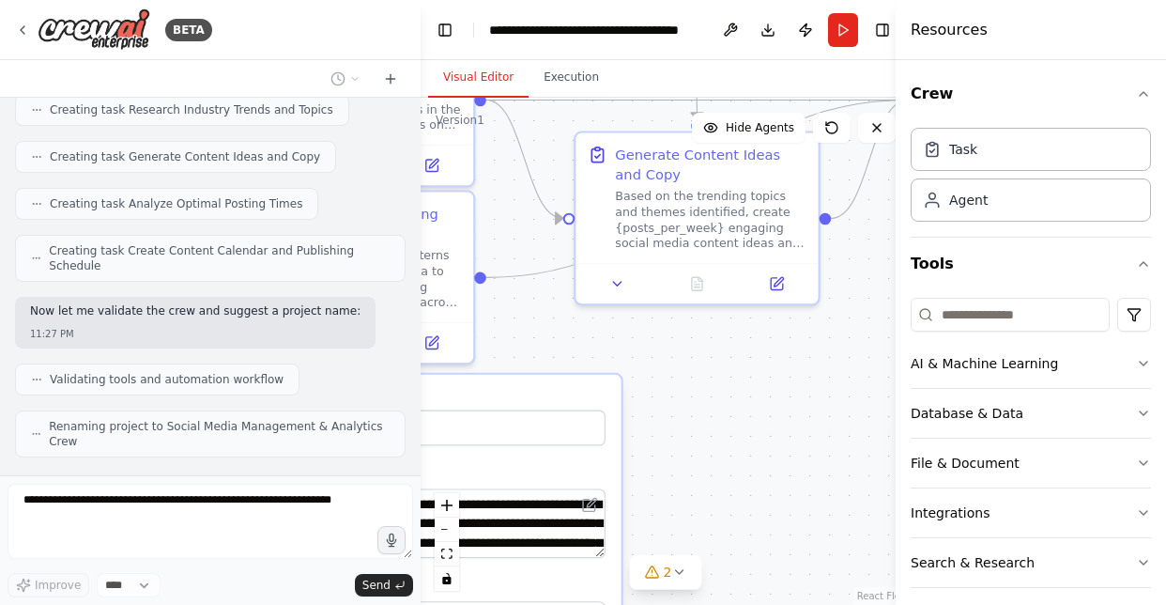
drag, startPoint x: 858, startPoint y: 468, endPoint x: 641, endPoint y: 611, distance: 260.2
click at [641, 604] on html "BETA Create a crew that schedules and publishes social media content across mul…" at bounding box center [583, 302] width 1166 height 605
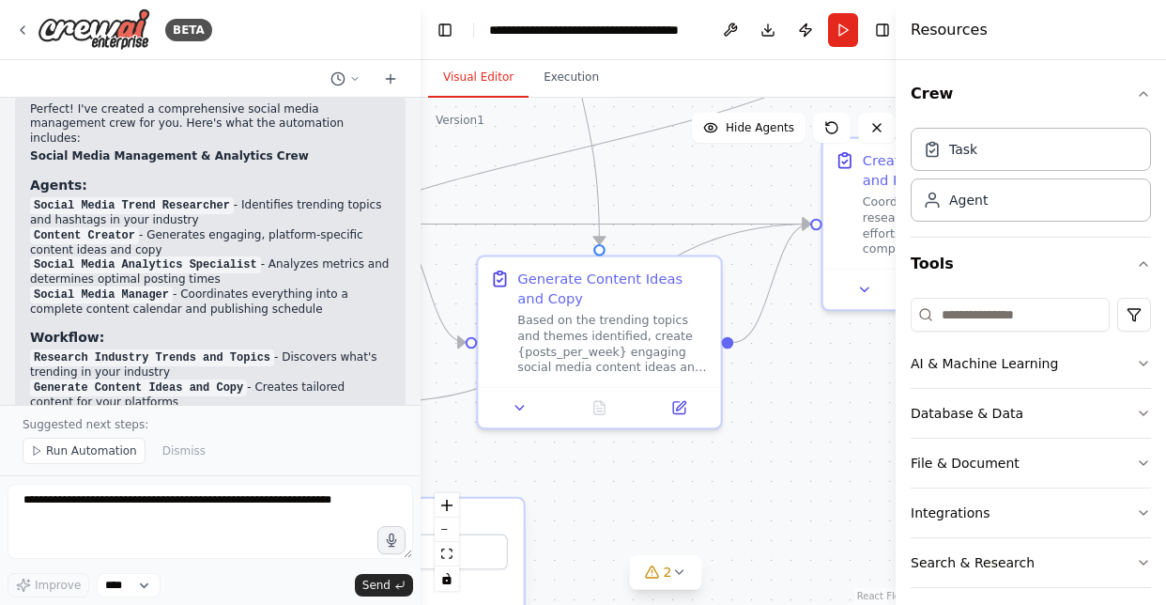
drag, startPoint x: 806, startPoint y: 355, endPoint x: 709, endPoint y: 479, distance: 157.2
click at [709, 479] on div ".deletable-edge-delete-btn { width: 20px; height: 20px; border: 0px solid #ffff…" at bounding box center [666, 351] width 490 height 507
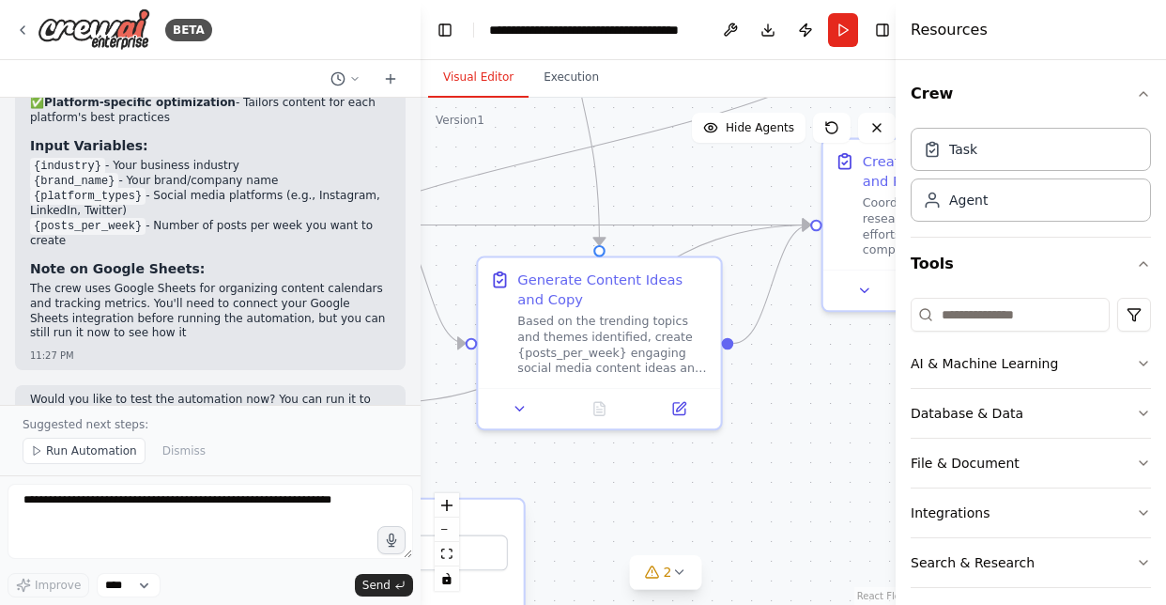
scroll to position [2132, 0]
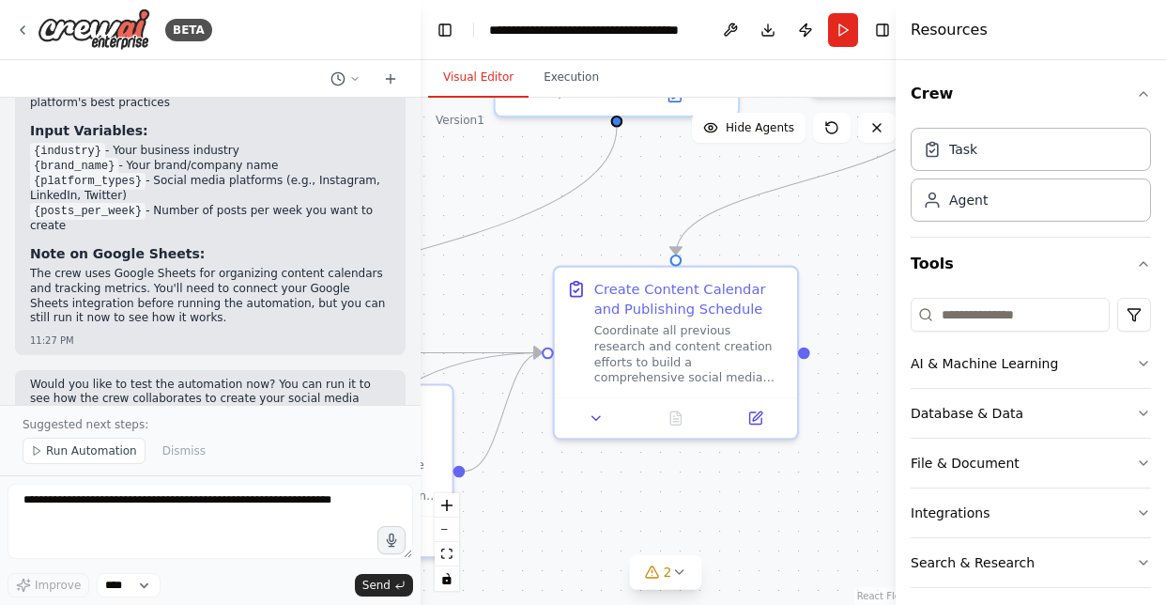
drag, startPoint x: 822, startPoint y: 360, endPoint x: 560, endPoint y: 488, distance: 291.9
click at [554, 487] on div ".deletable-edge-delete-btn { width: 20px; height: 20px; border: 0px solid #ffff…" at bounding box center [666, 351] width 490 height 507
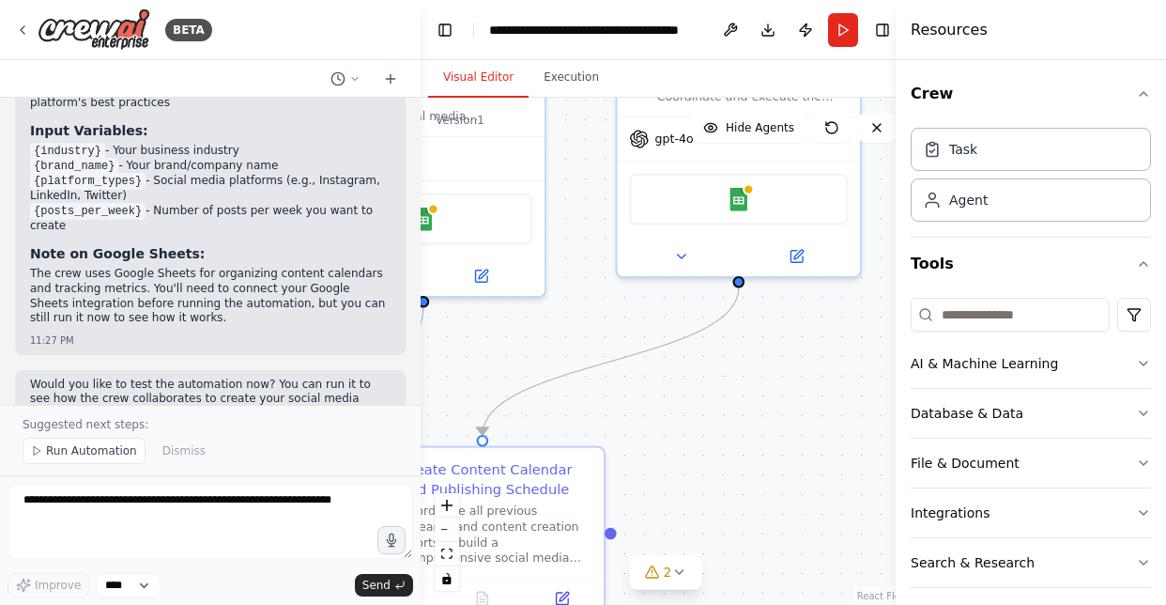
drag, startPoint x: 843, startPoint y: 290, endPoint x: 633, endPoint y: 489, distance: 289.6
click at [633, 489] on div ".deletable-edge-delete-btn { width: 20px; height: 20px; border: 0px solid #ffff…" at bounding box center [666, 351] width 490 height 507
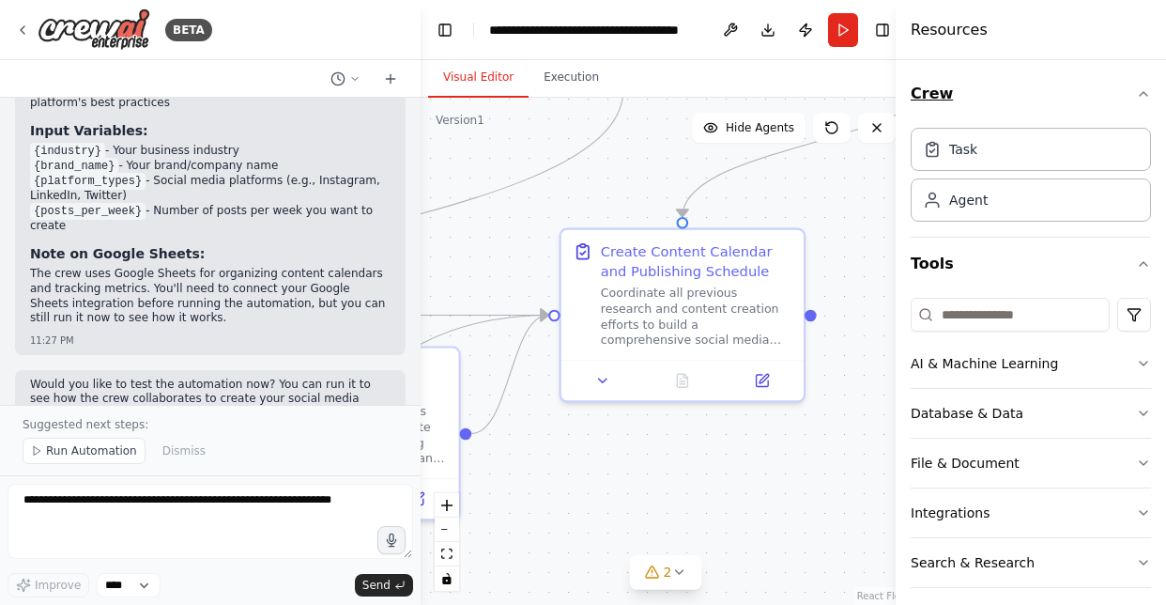
drag, startPoint x: 807, startPoint y: 345, endPoint x: 1021, endPoint y: 102, distance: 323.3
click at [1021, 102] on div "BETA Create a crew that schedules and publishes social media content across mul…" at bounding box center [583, 302] width 1166 height 605
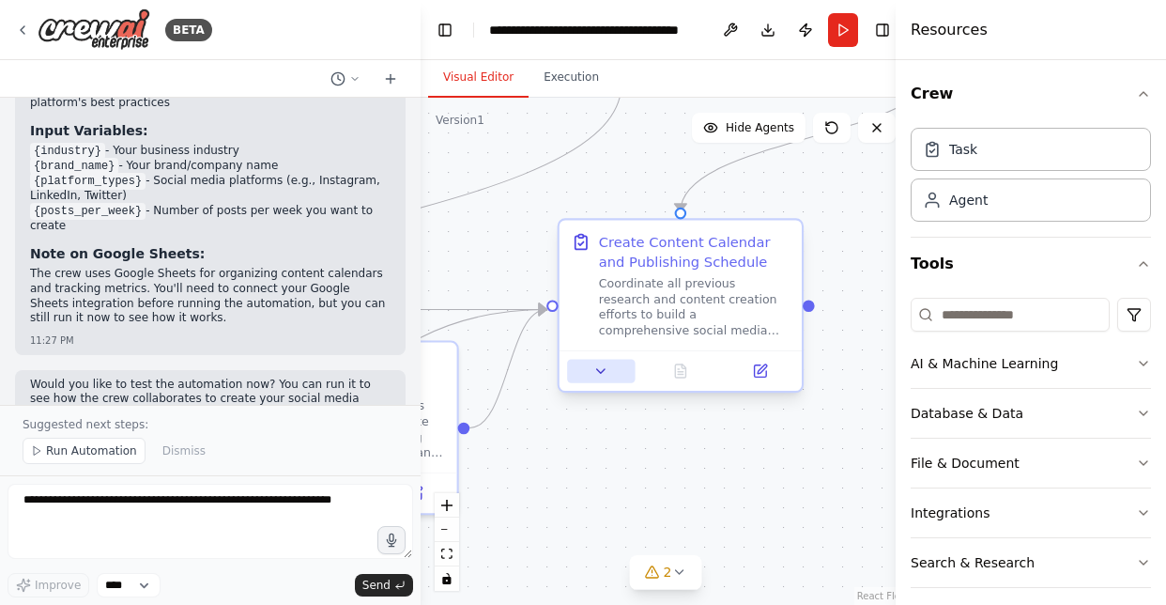
click at [603, 377] on icon at bounding box center [601, 371] width 16 height 16
click at [597, 366] on icon at bounding box center [601, 371] width 16 height 16
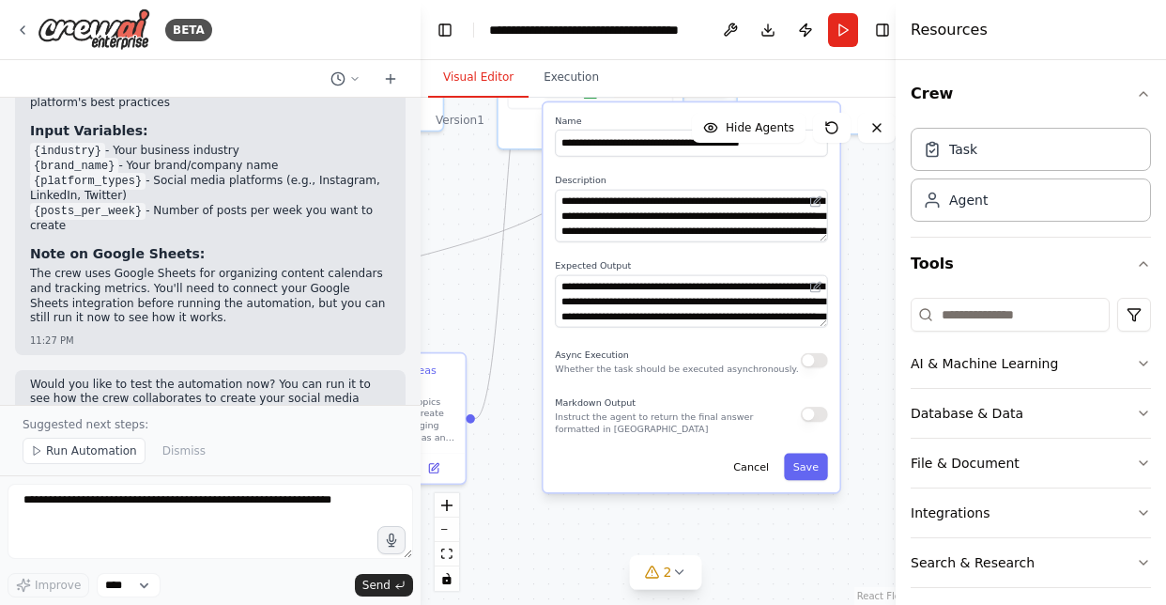
drag, startPoint x: 632, startPoint y: 477, endPoint x: 631, endPoint y: 183, distance: 293.9
click at [631, 183] on label "Description" at bounding box center [691, 181] width 272 height 12
